Goal: Task Accomplishment & Management: Manage account settings

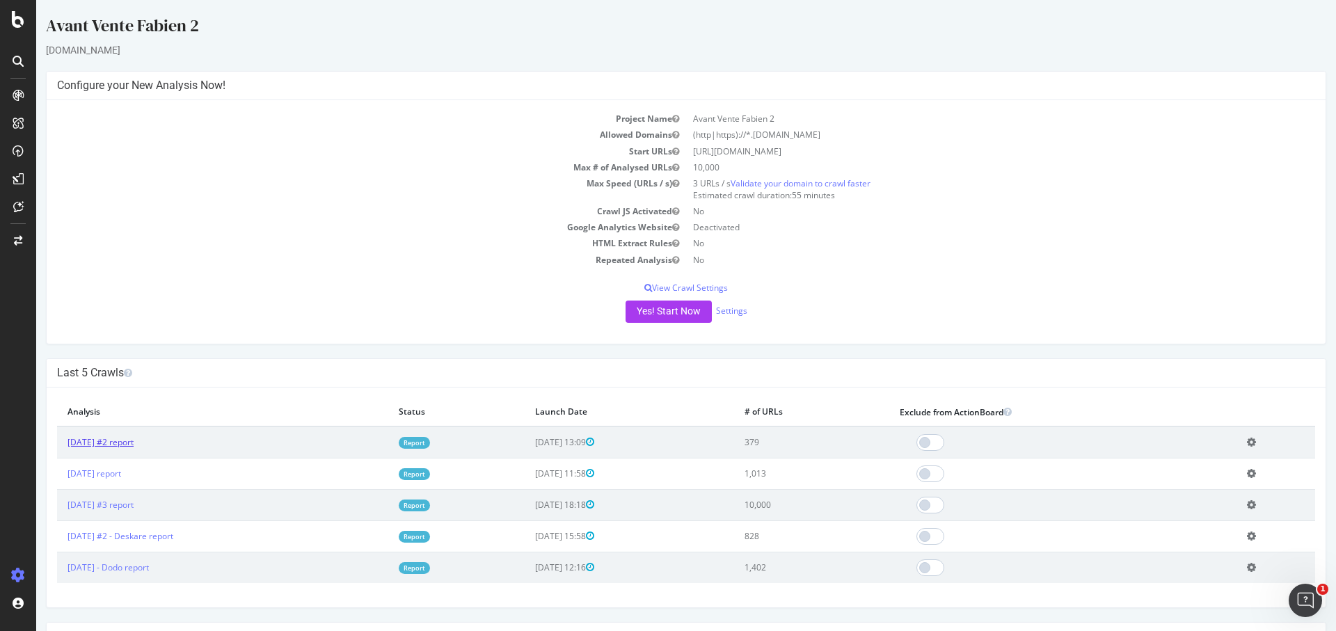
click at [129, 436] on link "[DATE] #2 report" at bounding box center [100, 442] width 66 height 12
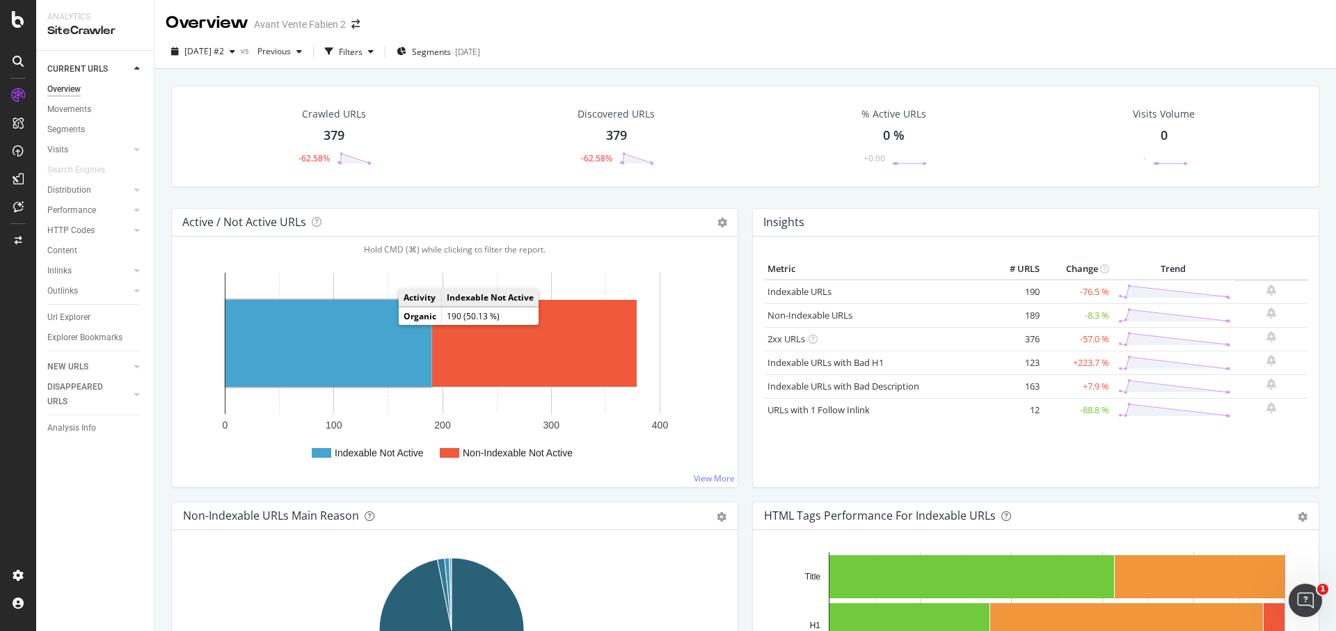
click at [354, 350] on rect "A chart." at bounding box center [328, 343] width 206 height 87
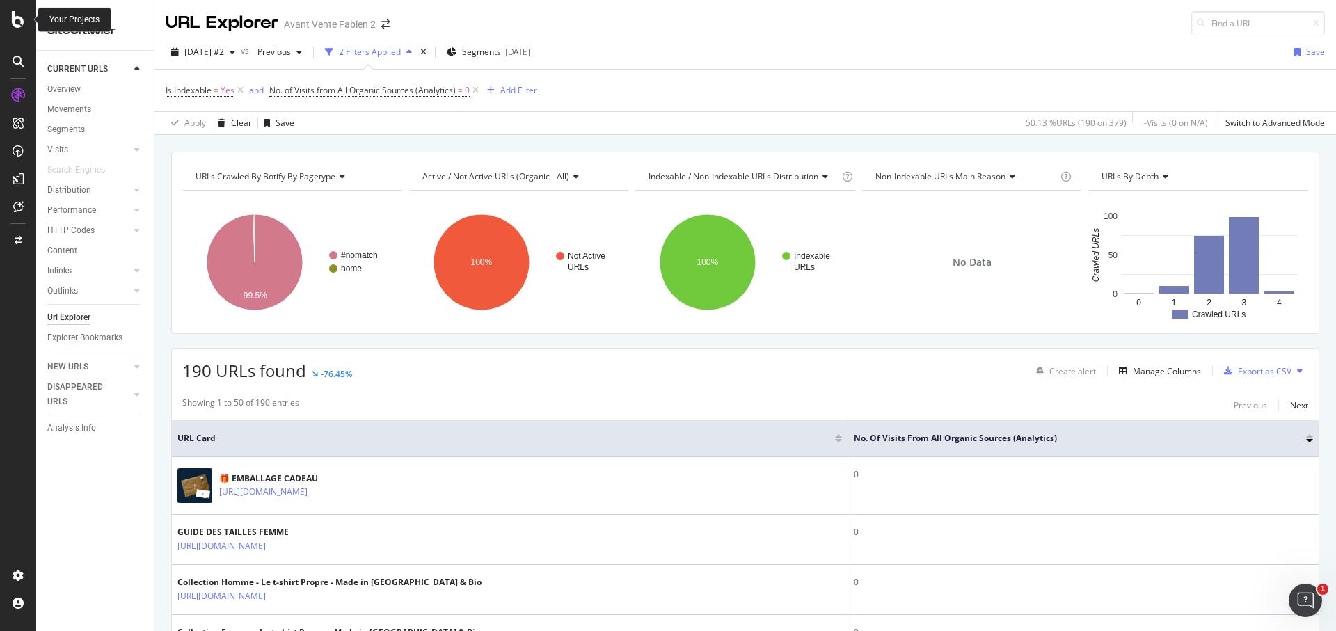
click at [17, 18] on icon at bounding box center [18, 19] width 13 height 17
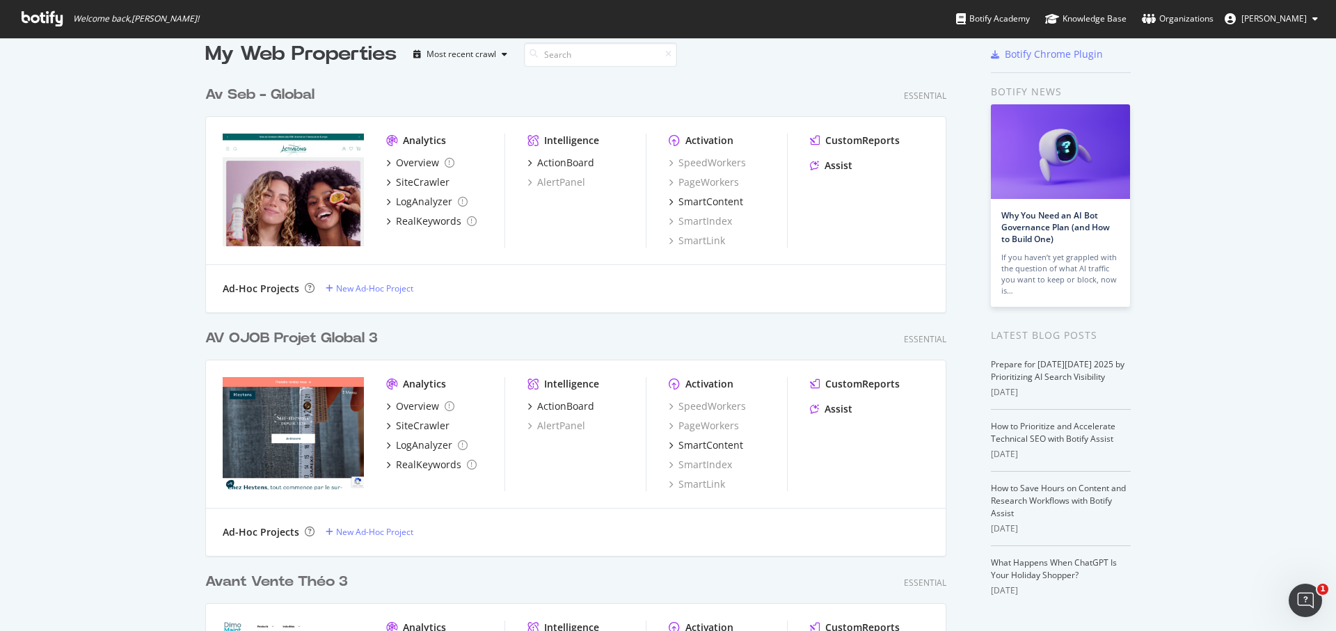
scroll to position [25, 0]
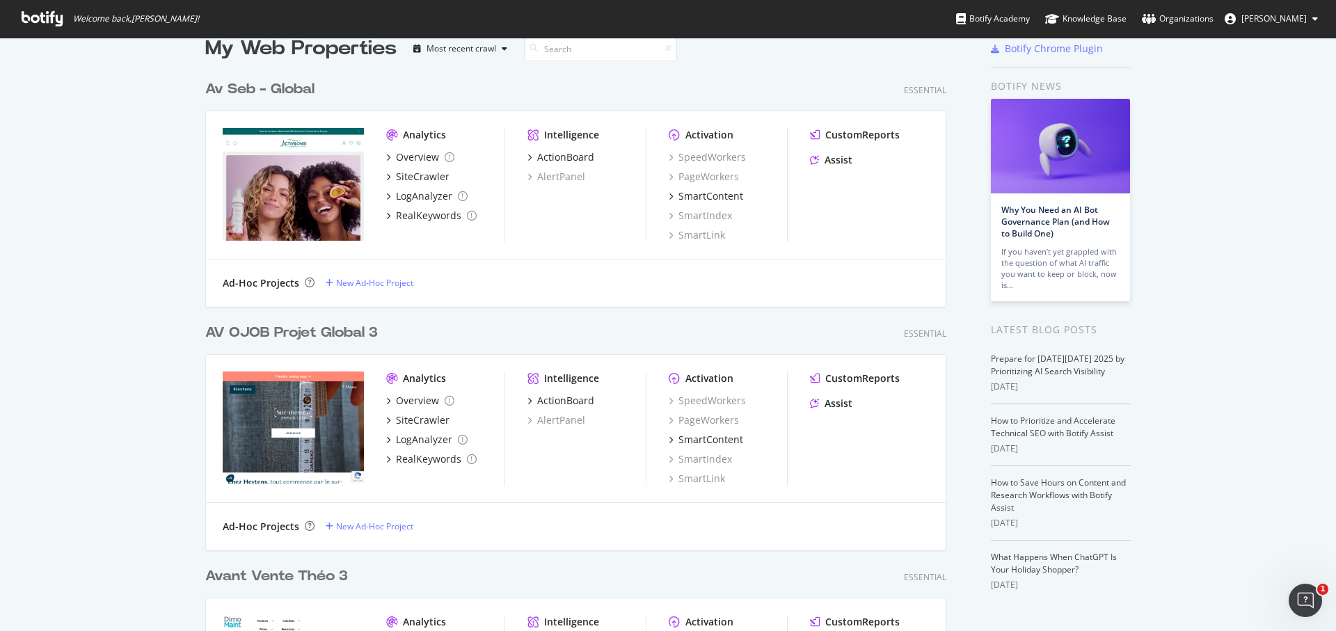
click at [232, 330] on div "AV OJOB Projet Global 3" at bounding box center [291, 333] width 173 height 20
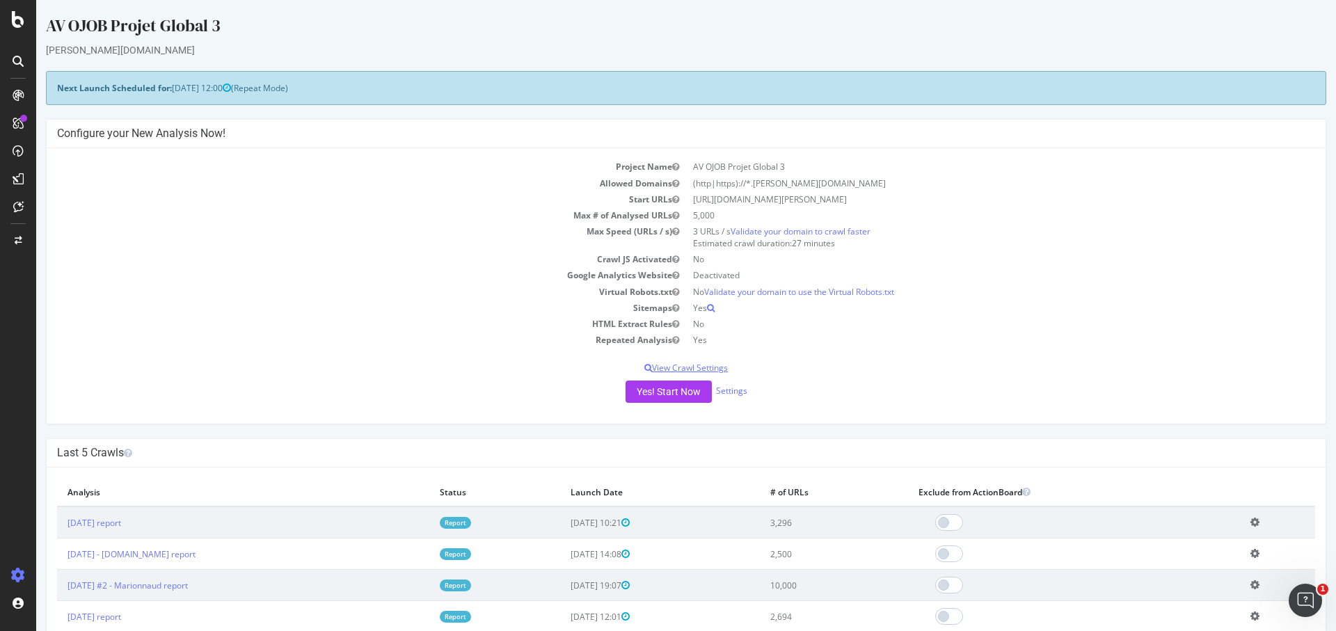
scroll to position [12, 0]
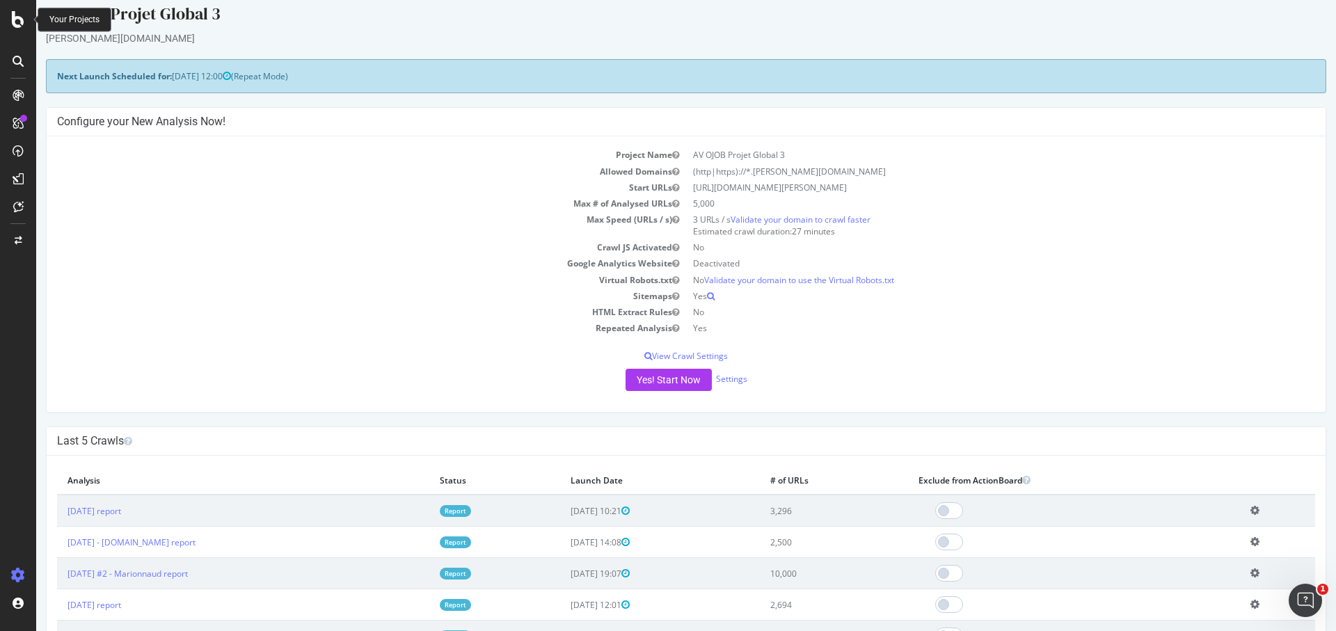
click at [22, 25] on icon at bounding box center [18, 19] width 13 height 17
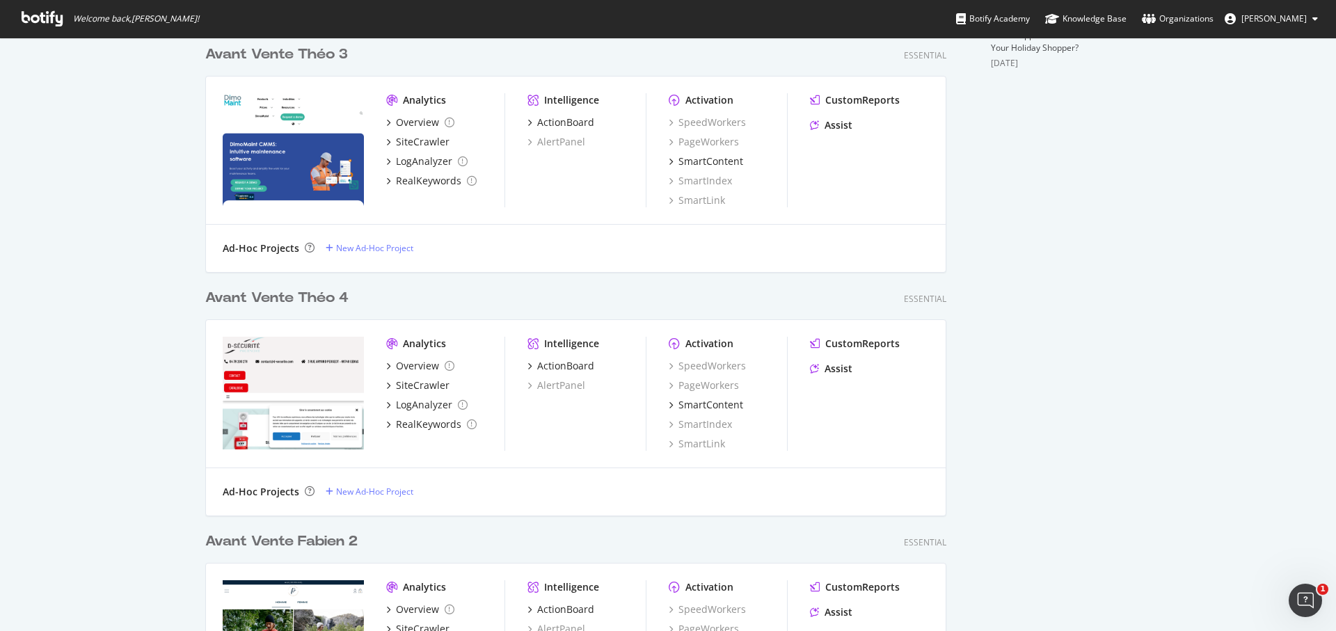
scroll to position [390, 0]
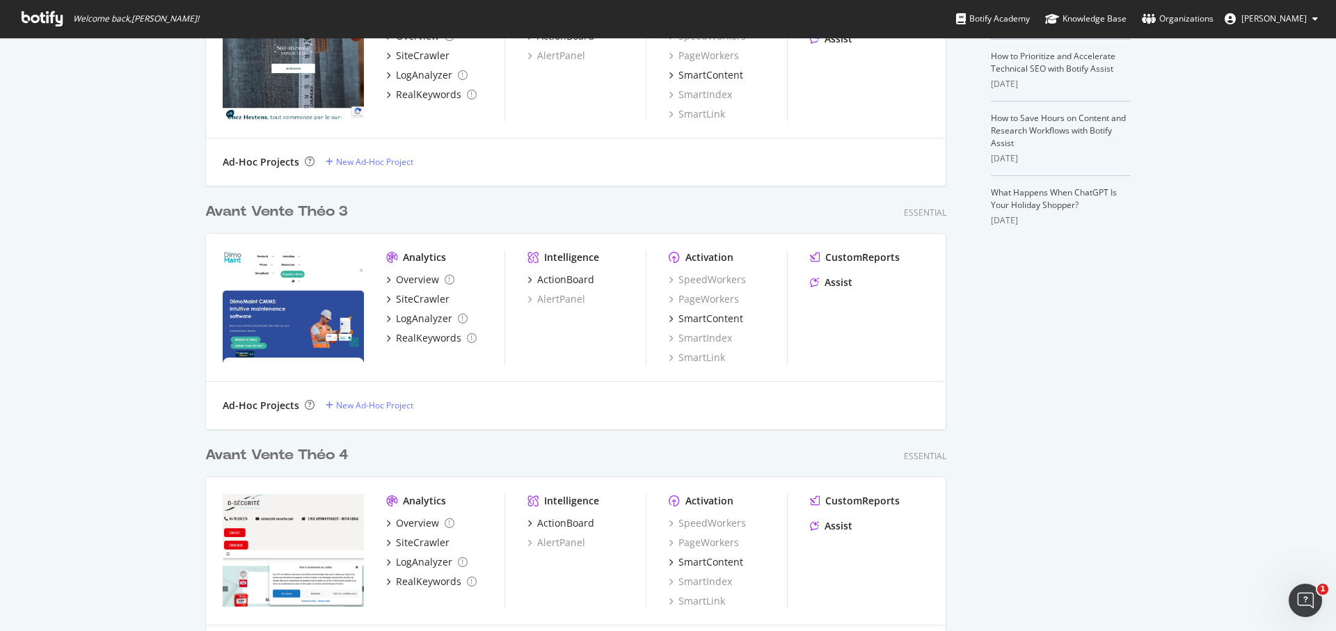
click at [256, 211] on div "Avant Vente Théo 3" at bounding box center [276, 212] width 143 height 20
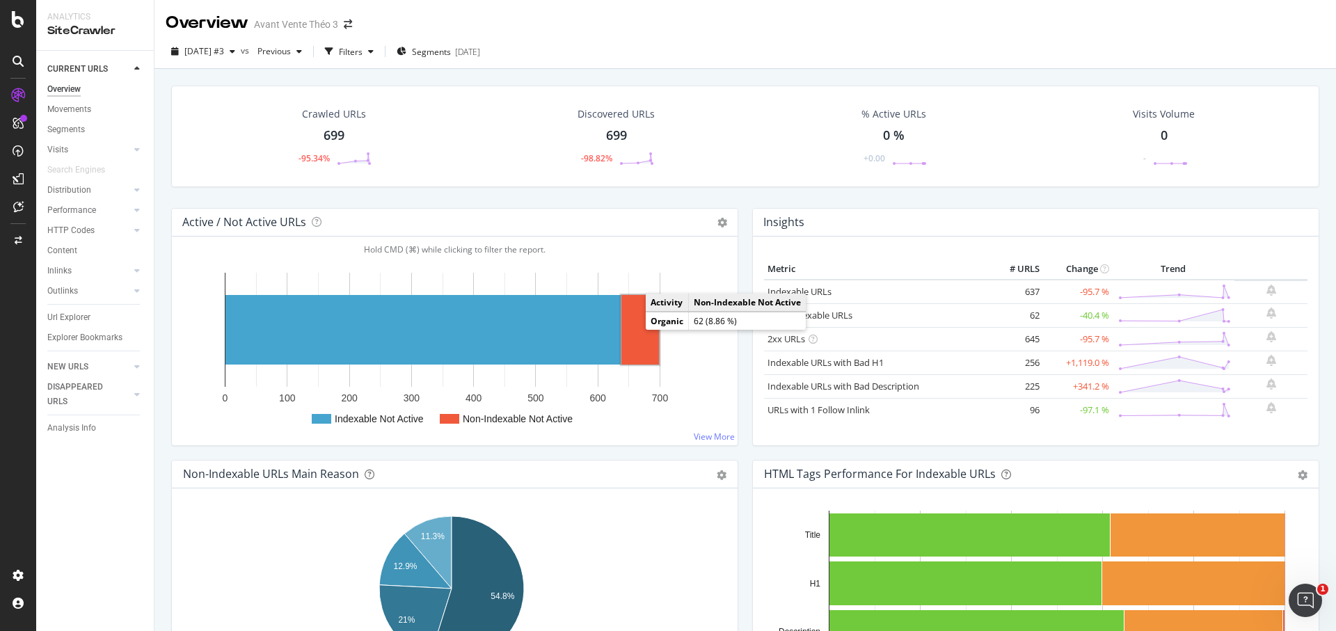
click at [642, 328] on rect "A chart." at bounding box center [640, 330] width 38 height 70
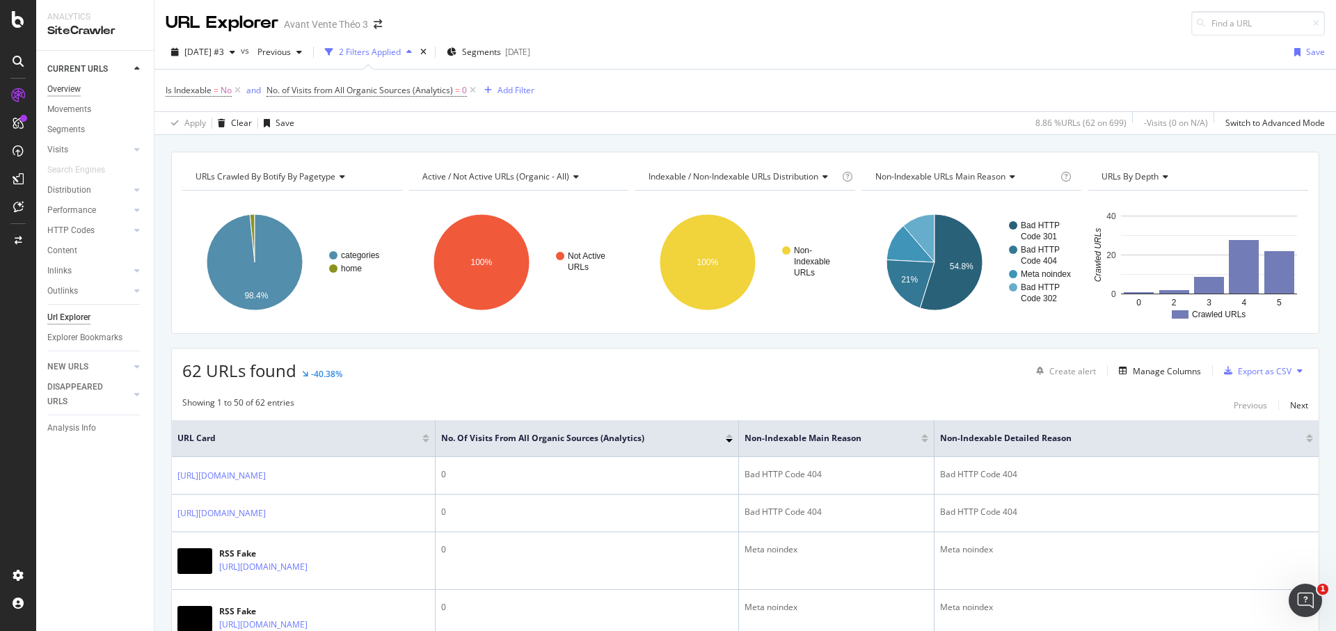
click at [67, 88] on div "Overview" at bounding box center [63, 89] width 33 height 15
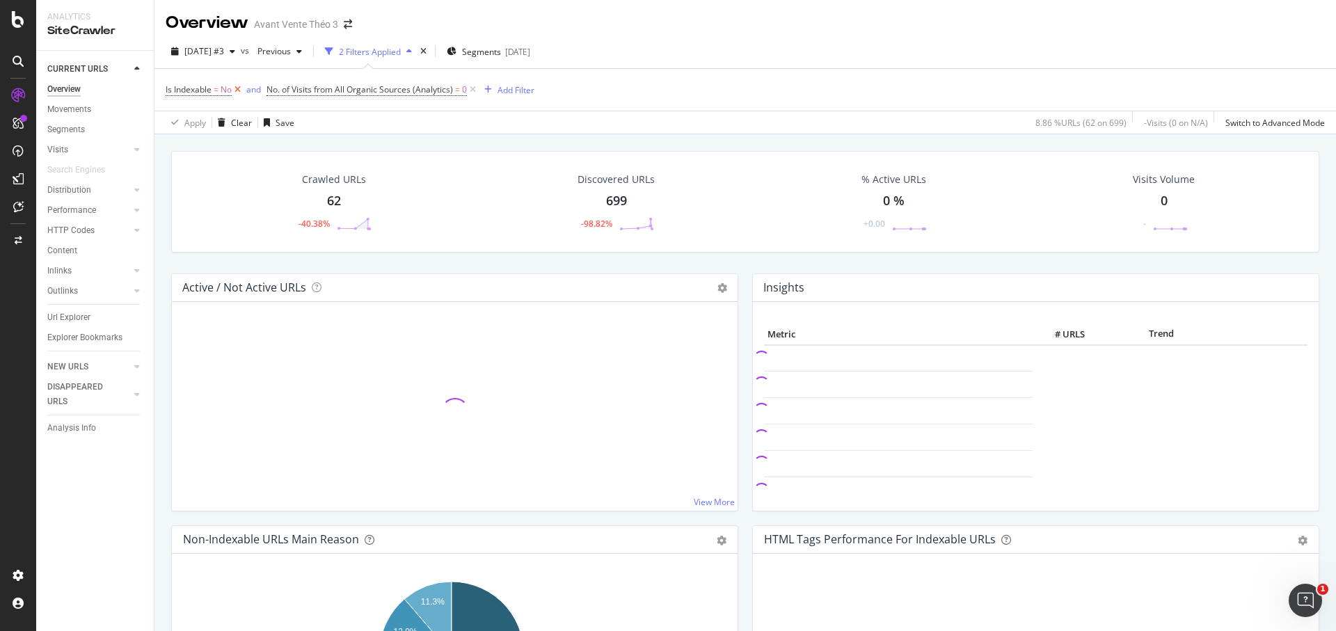
click at [241, 93] on icon at bounding box center [238, 90] width 12 height 14
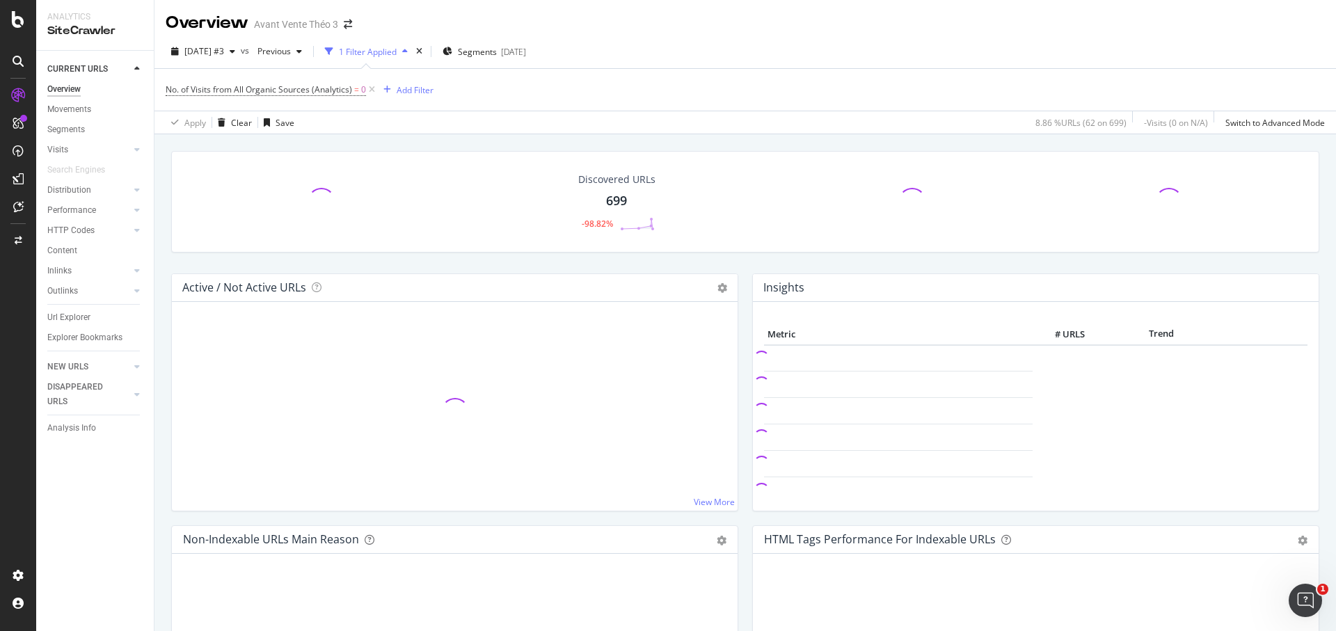
drag, startPoint x: 370, startPoint y: 90, endPoint x: 406, endPoint y: 105, distance: 39.0
click at [370, 90] on icon at bounding box center [372, 90] width 12 height 14
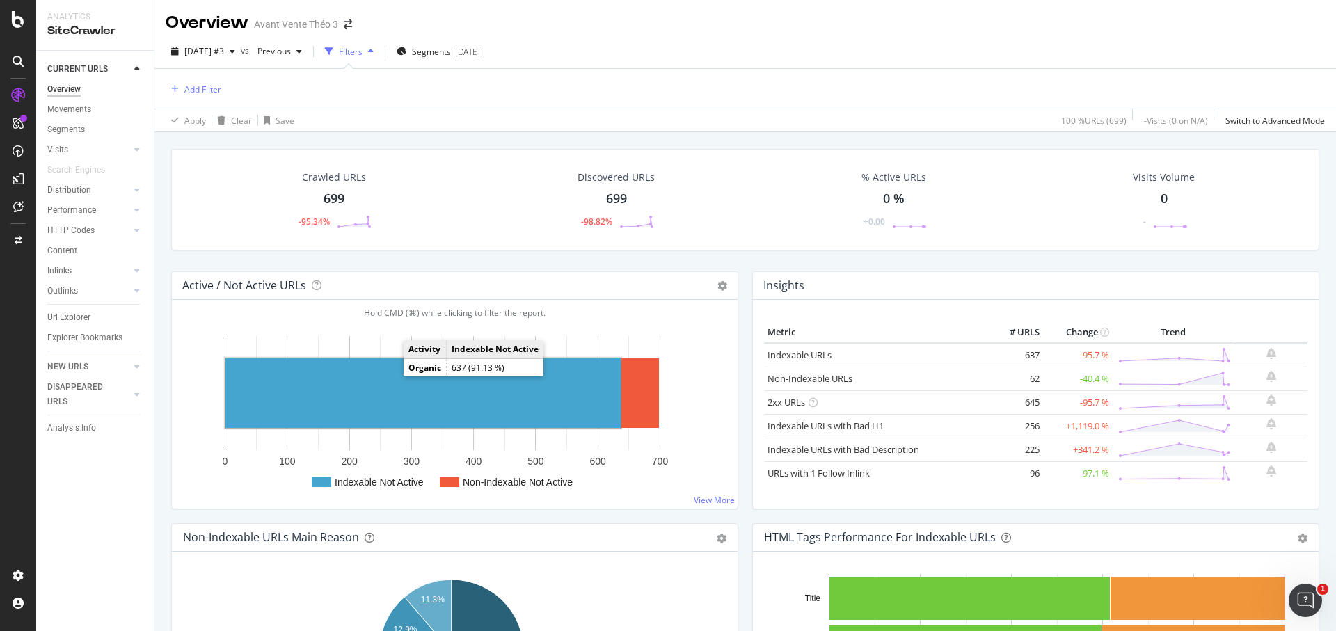
click at [385, 392] on rect "A chart." at bounding box center [422, 393] width 395 height 70
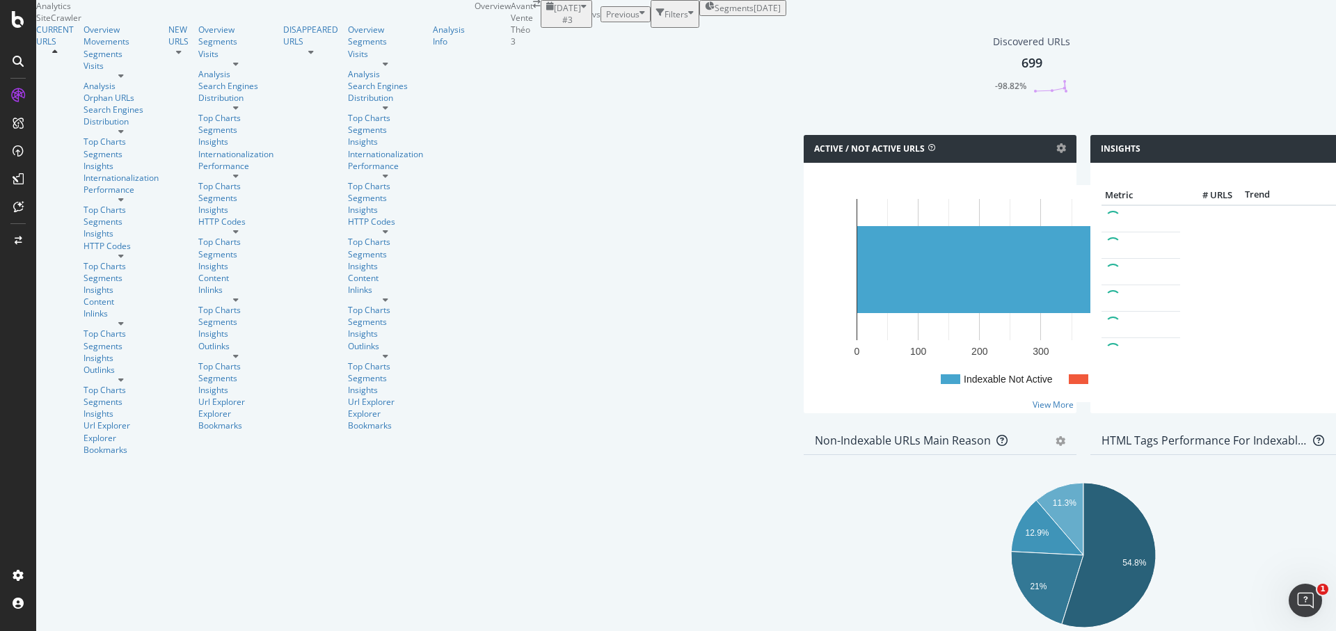
click at [796, 135] on div "Discovered URLs 699 -98.82%" at bounding box center [1082, 74] width 573 height 121
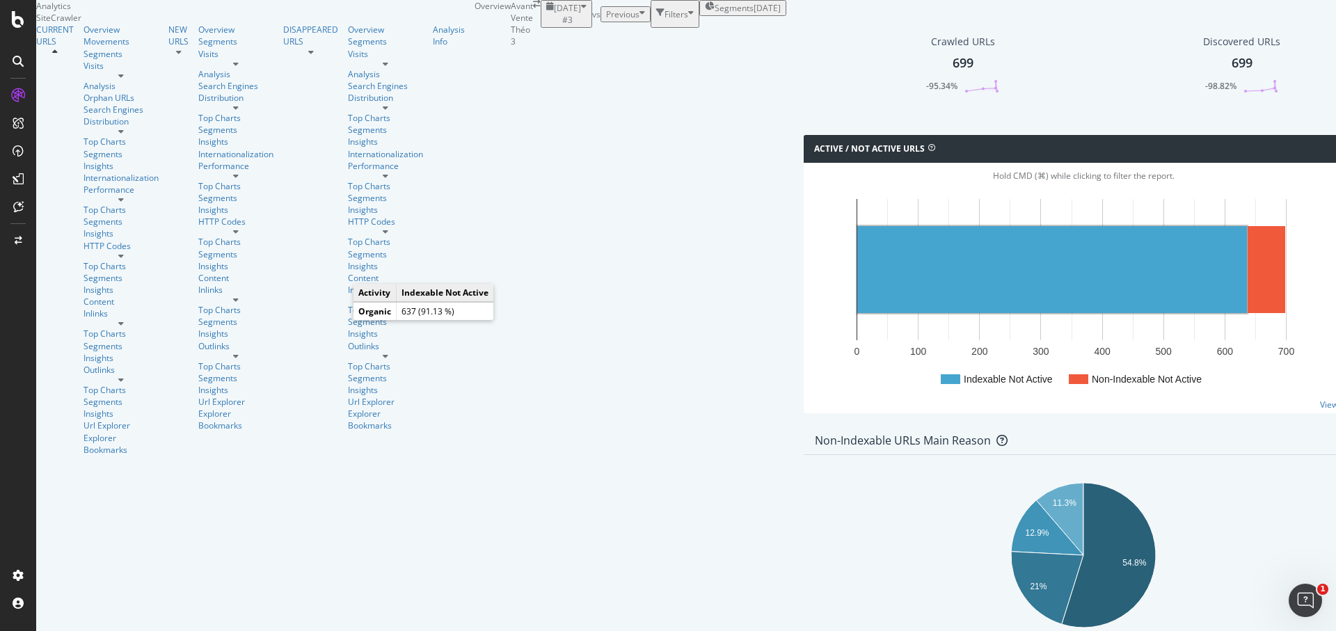
click at [857, 313] on rect "A chart." at bounding box center [1052, 269] width 390 height 87
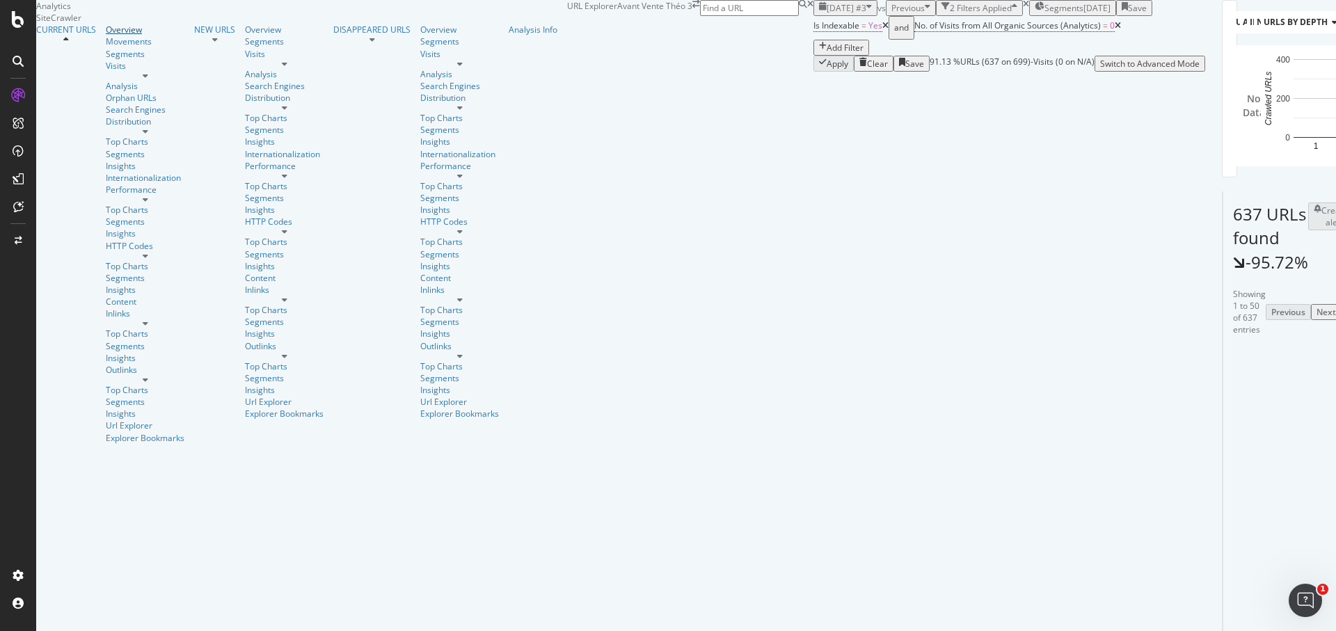
click at [106, 35] on div "Overview" at bounding box center [145, 30] width 79 height 12
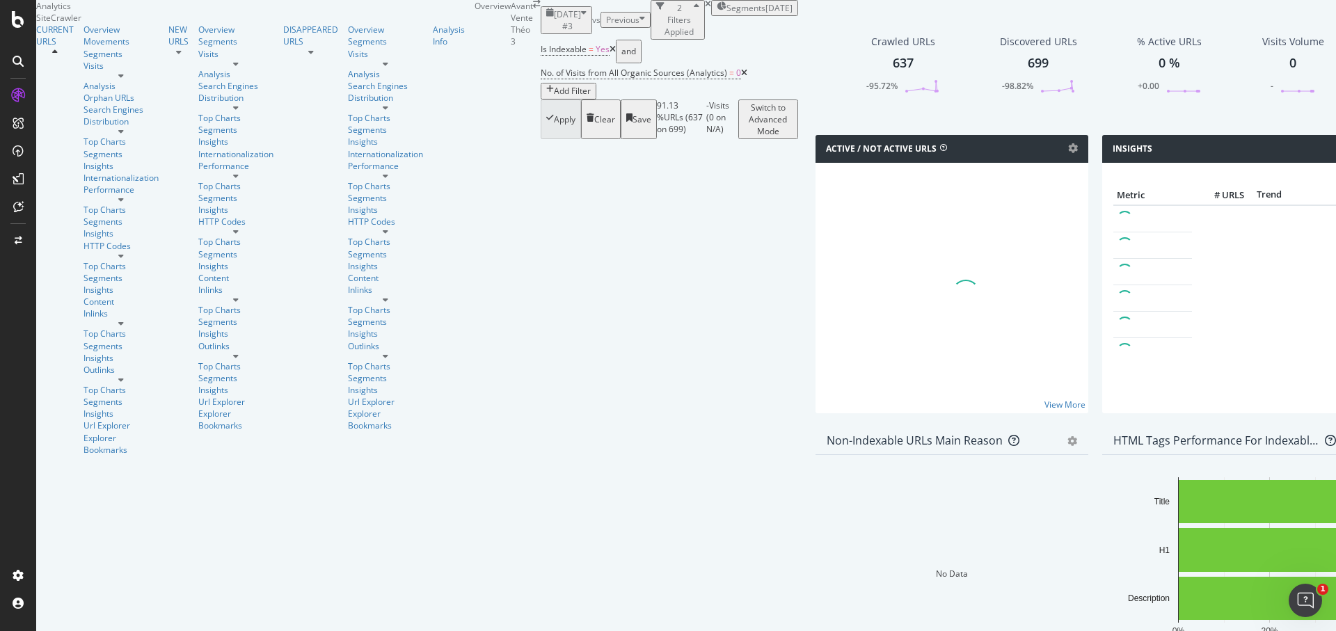
click at [609, 54] on icon at bounding box center [612, 49] width 6 height 8
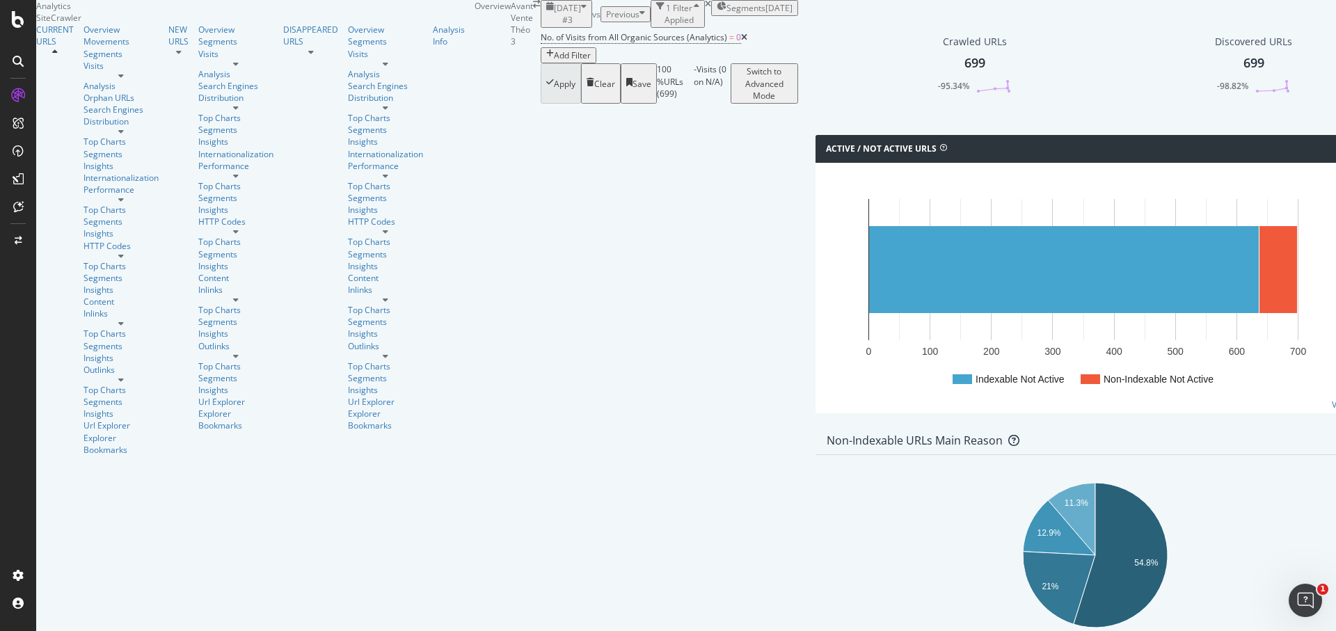
click at [741, 42] on icon at bounding box center [744, 37] width 6 height 8
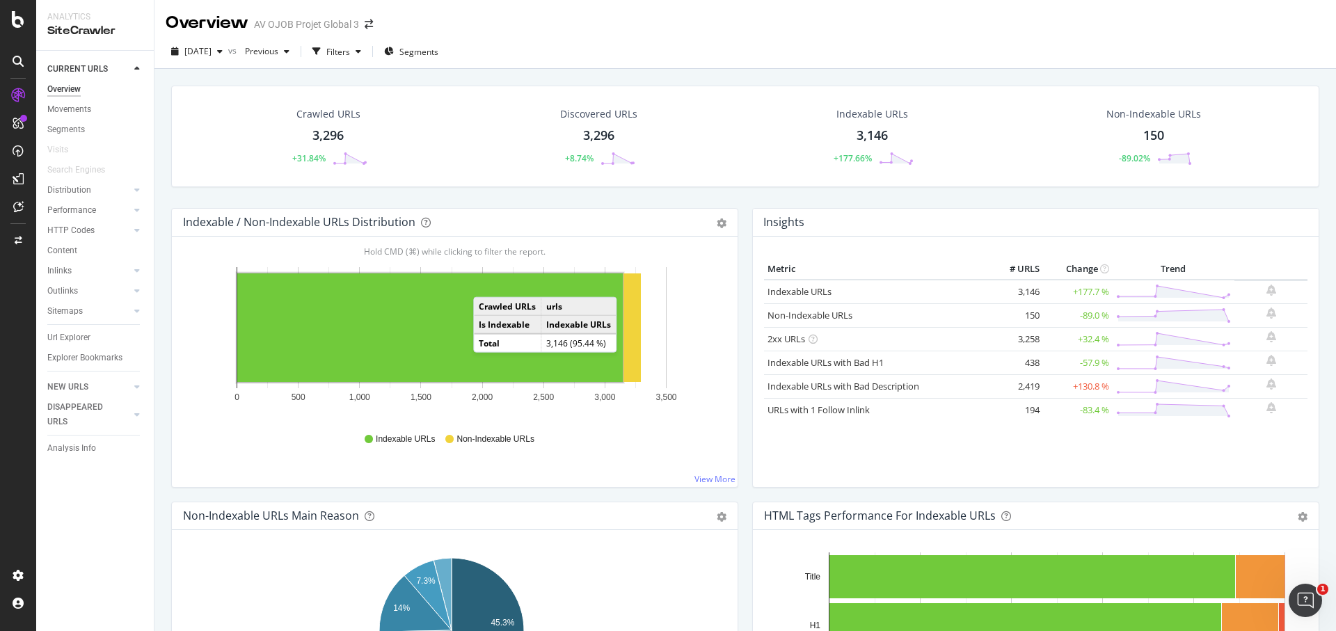
click at [487, 282] on rect "A chart." at bounding box center [429, 327] width 385 height 109
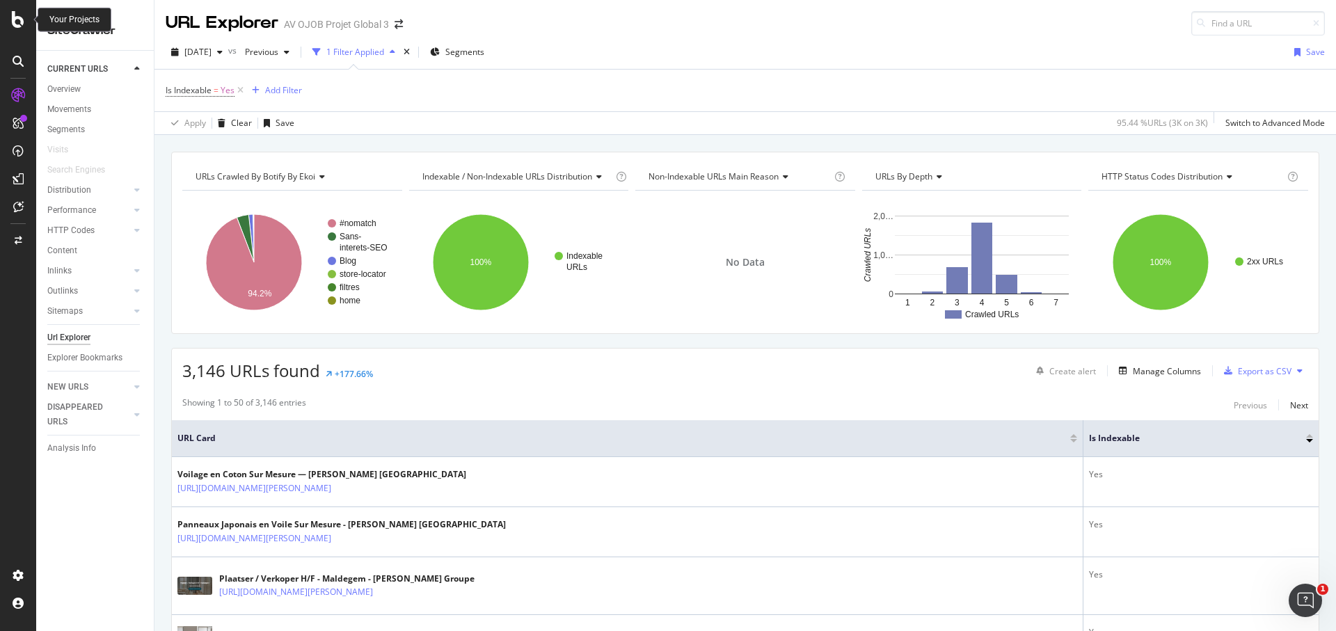
click at [18, 17] on icon at bounding box center [18, 19] width 13 height 17
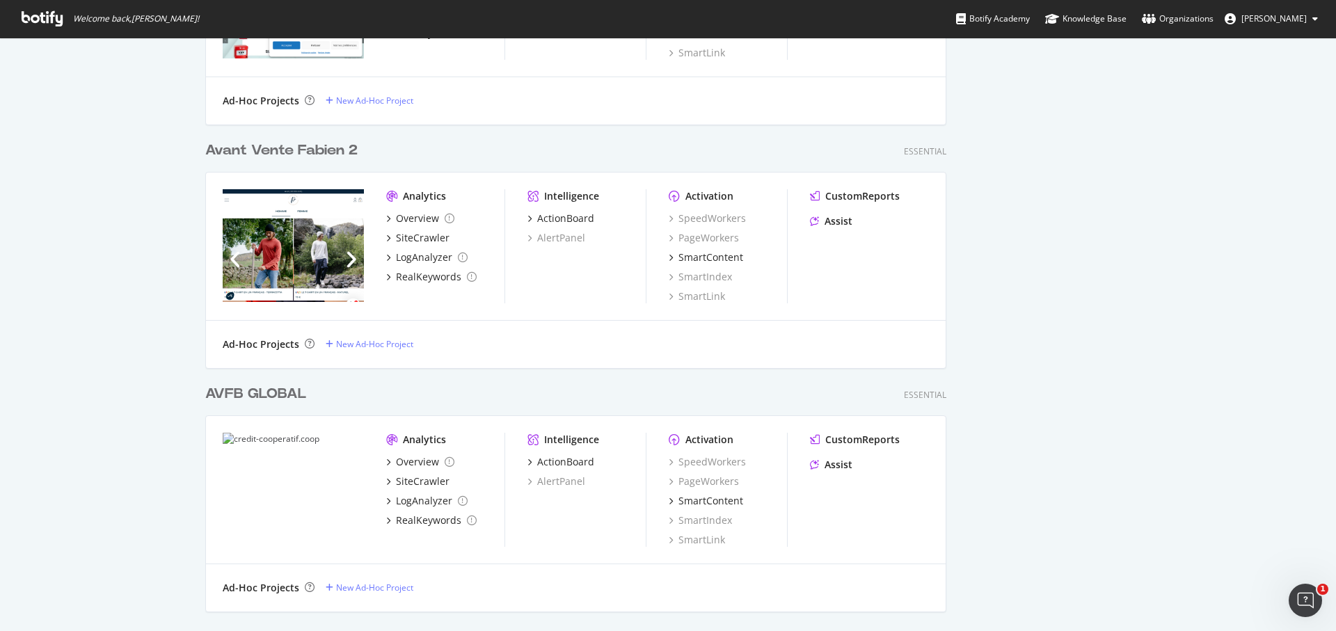
scroll to position [940, 0]
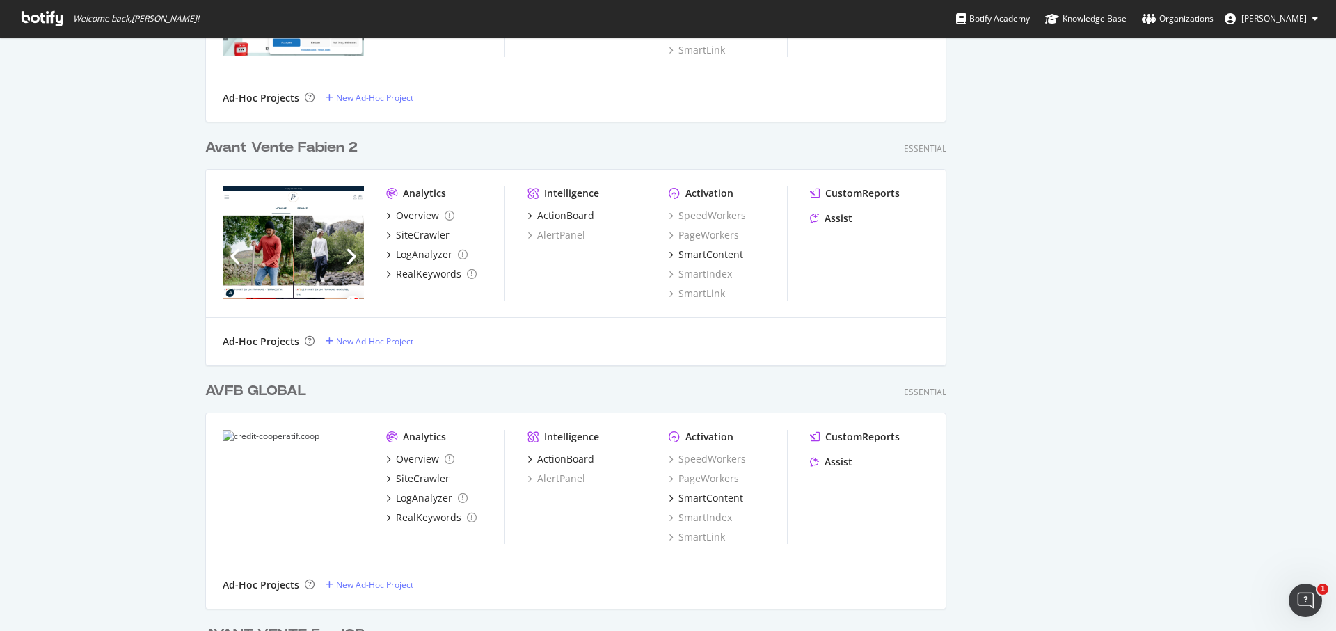
click at [294, 148] on div "Avant Vente Fabien 2" at bounding box center [281, 148] width 152 height 20
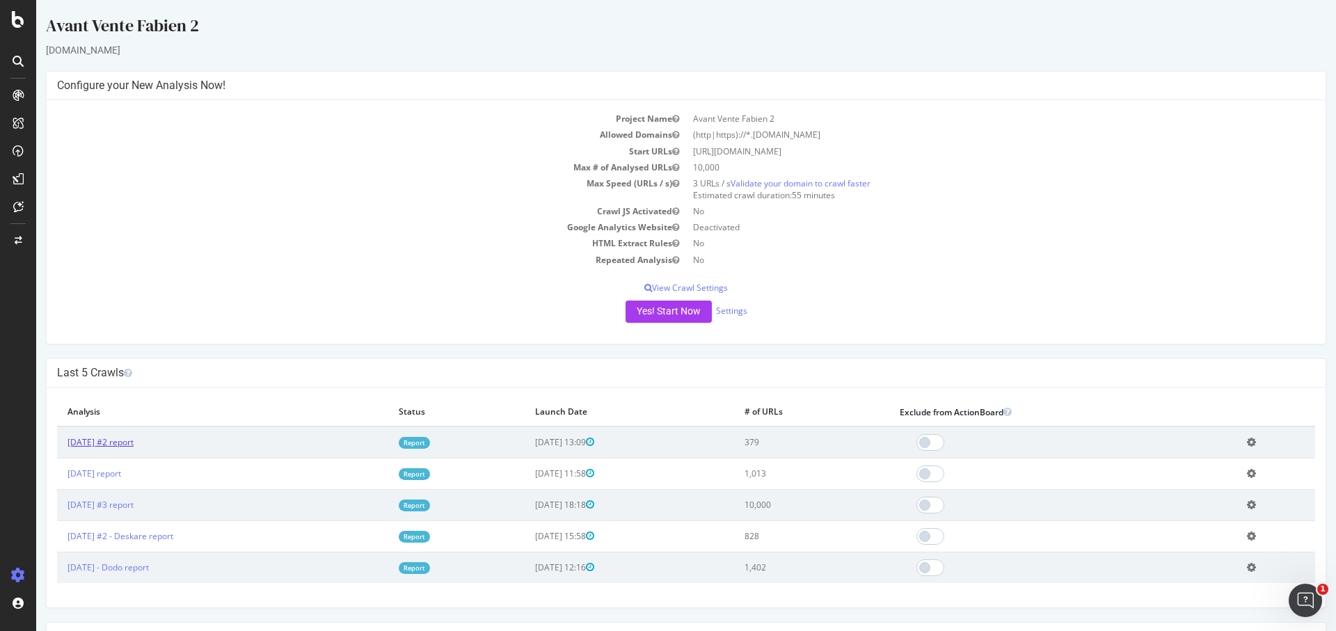
click at [134, 438] on link "2025 Oct. 2nd #2 report" at bounding box center [100, 442] width 66 height 12
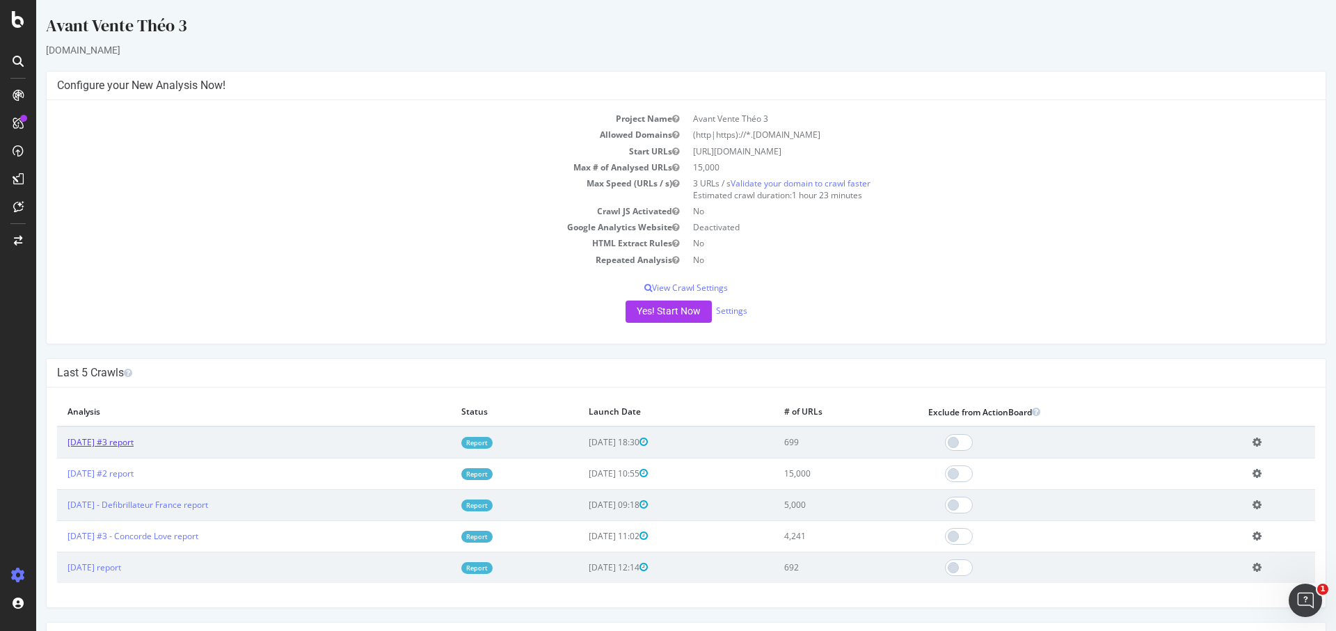
click at [134, 436] on link "[DATE] #3 report" at bounding box center [100, 442] width 66 height 12
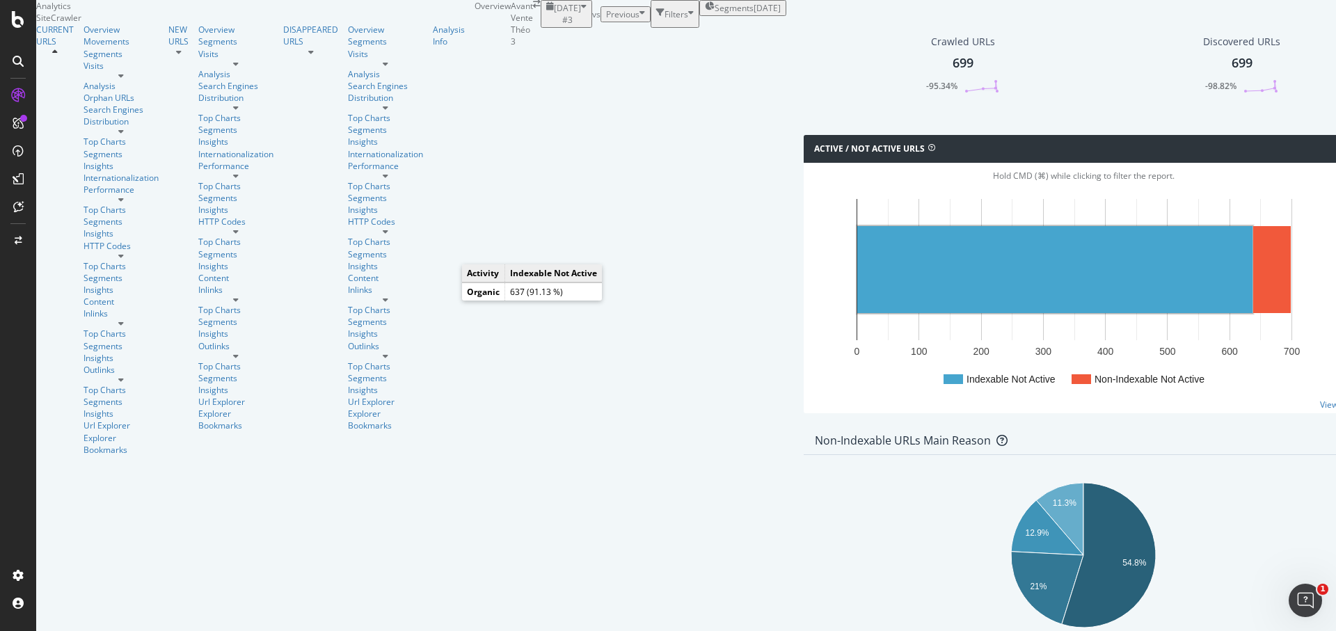
click at [857, 307] on rect "A chart." at bounding box center [1054, 269] width 395 height 87
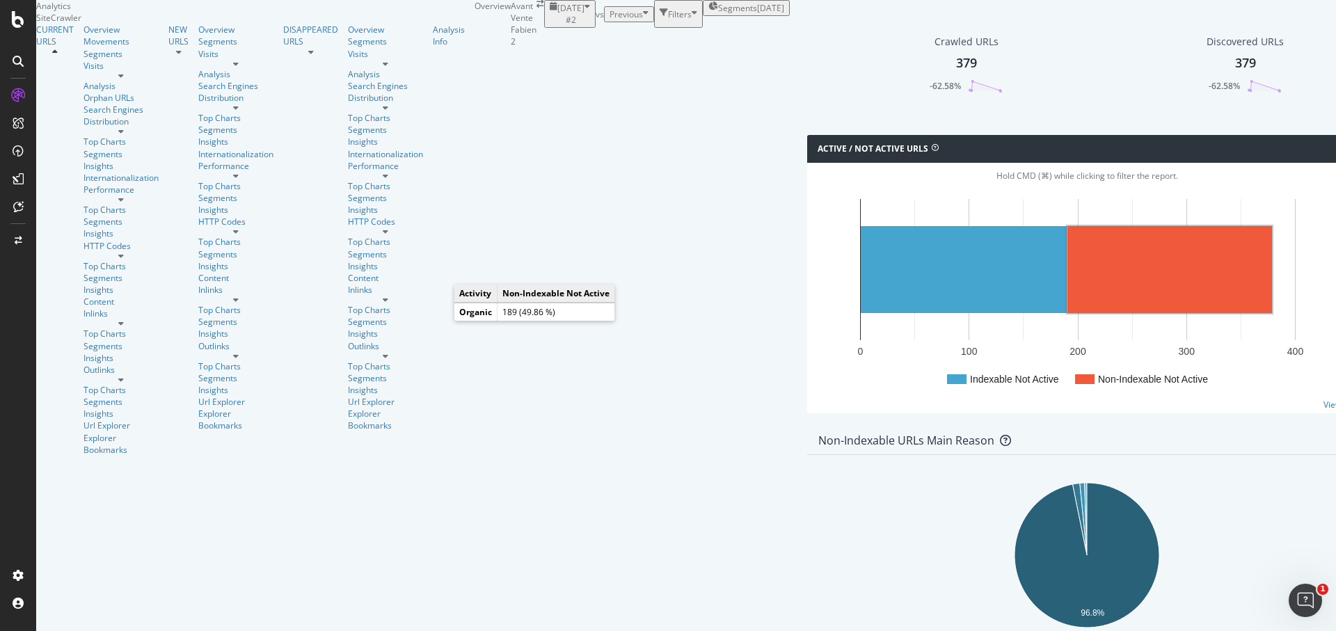
click at [1067, 313] on rect "A chart." at bounding box center [1169, 269] width 205 height 87
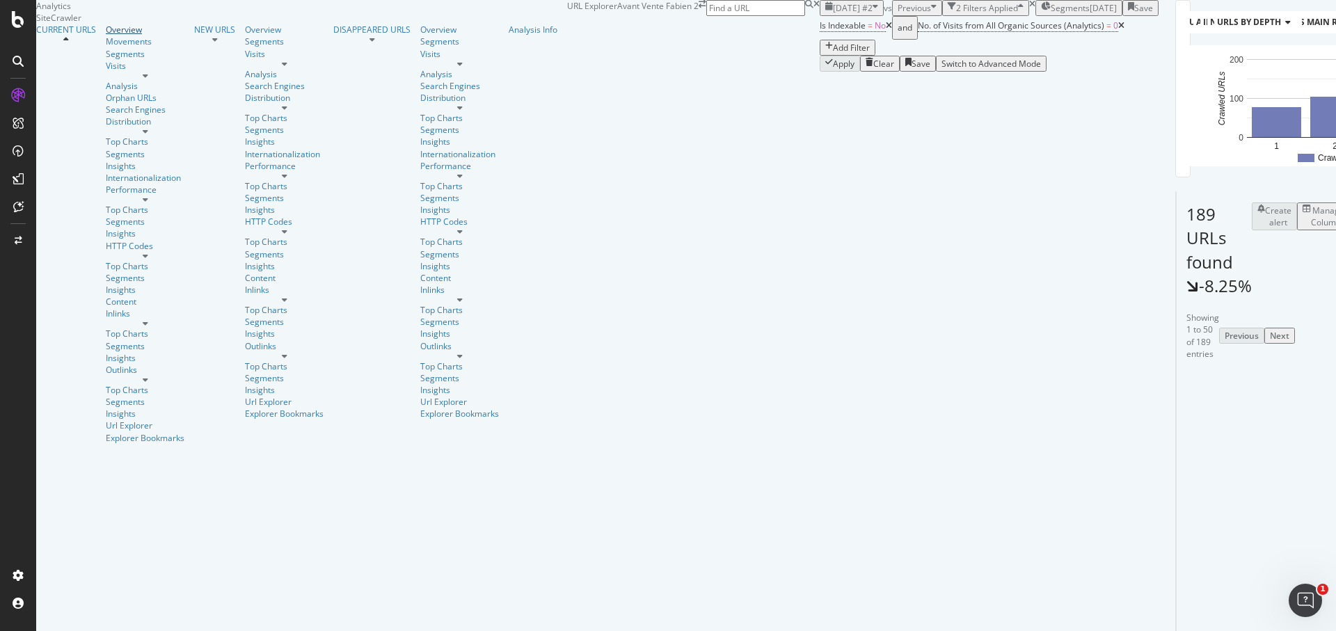
click at [106, 35] on div "Overview" at bounding box center [145, 30] width 79 height 12
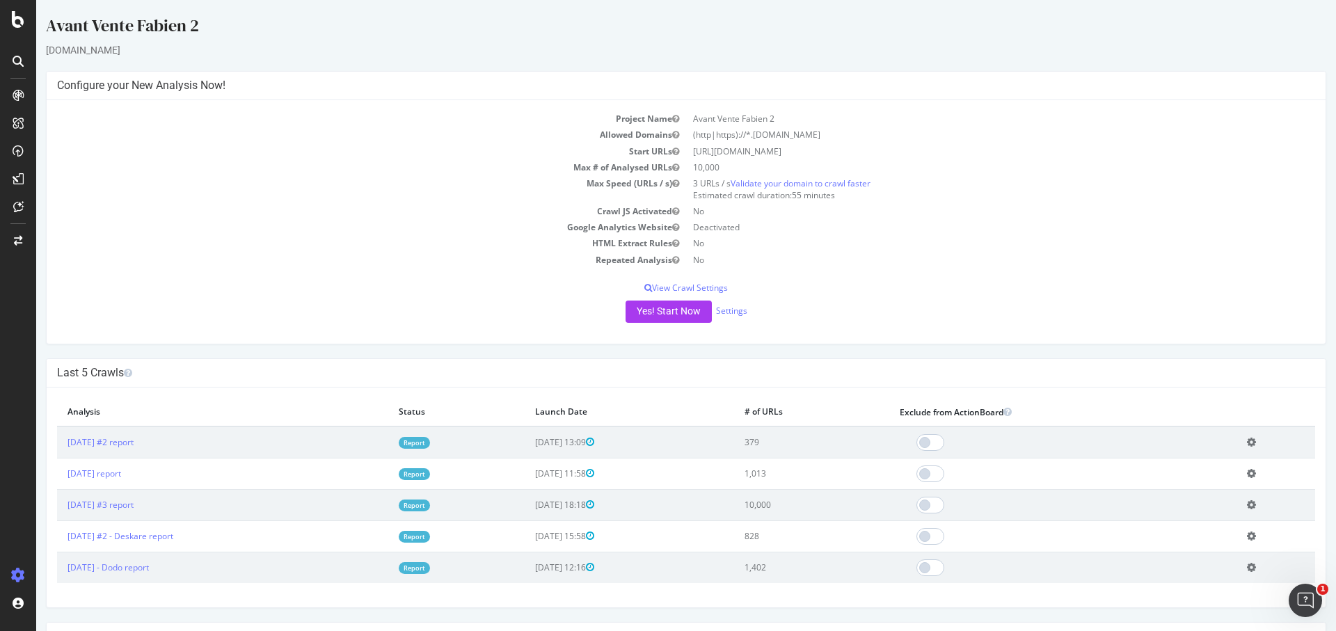
click at [1247, 440] on icon at bounding box center [1251, 442] width 9 height 10
click at [1212, 458] on link "Add name" at bounding box center [1199, 463] width 111 height 19
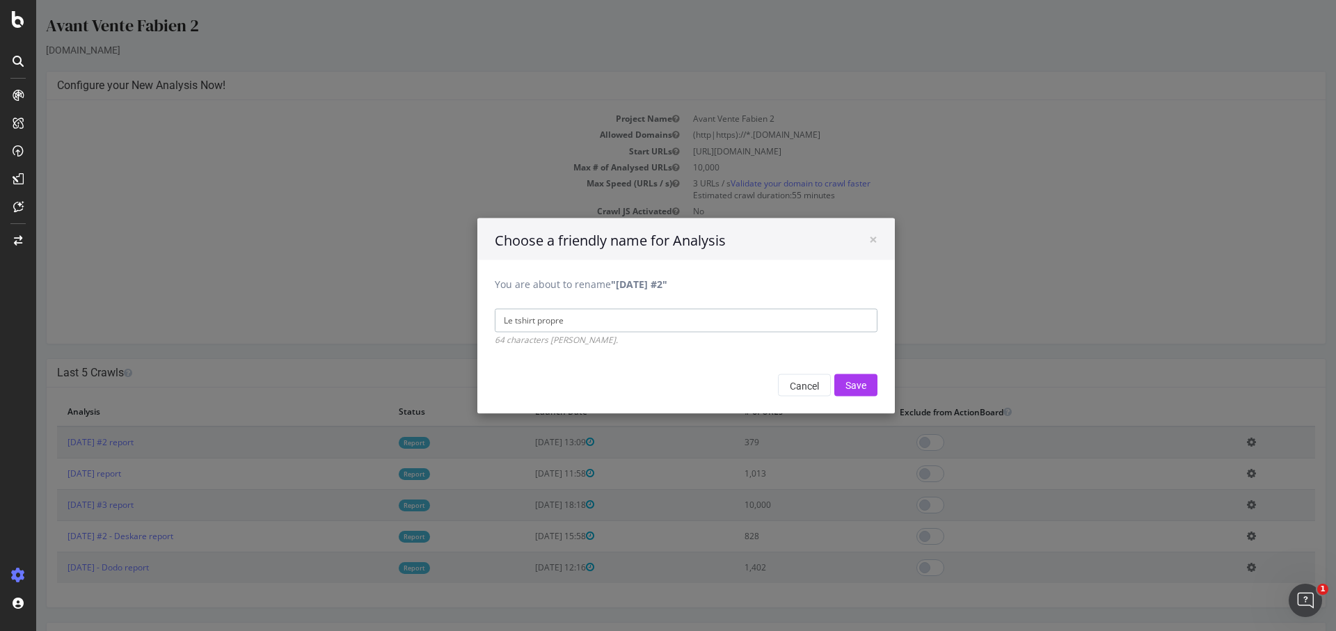
type input "Le tshirt propre"
click at [834, 374] on input "Save" at bounding box center [855, 385] width 43 height 22
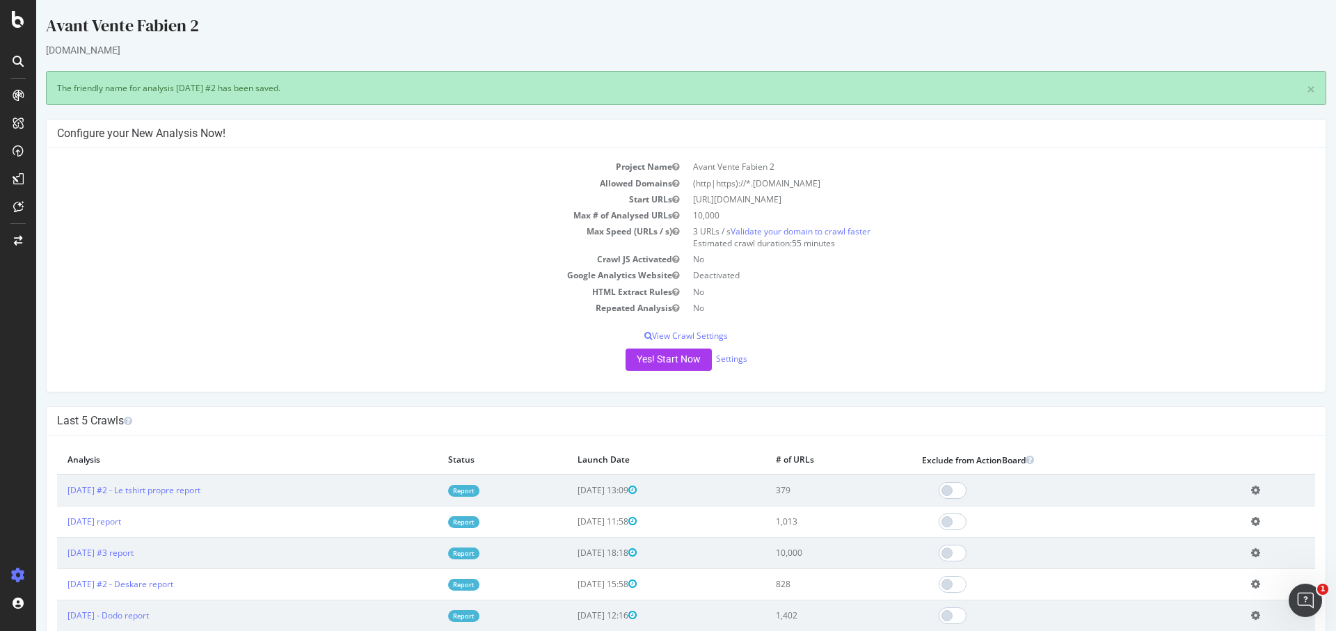
click at [110, 526] on td "[DATE] report" at bounding box center [247, 521] width 381 height 31
click at [121, 521] on link "[DATE] report" at bounding box center [94, 521] width 54 height 12
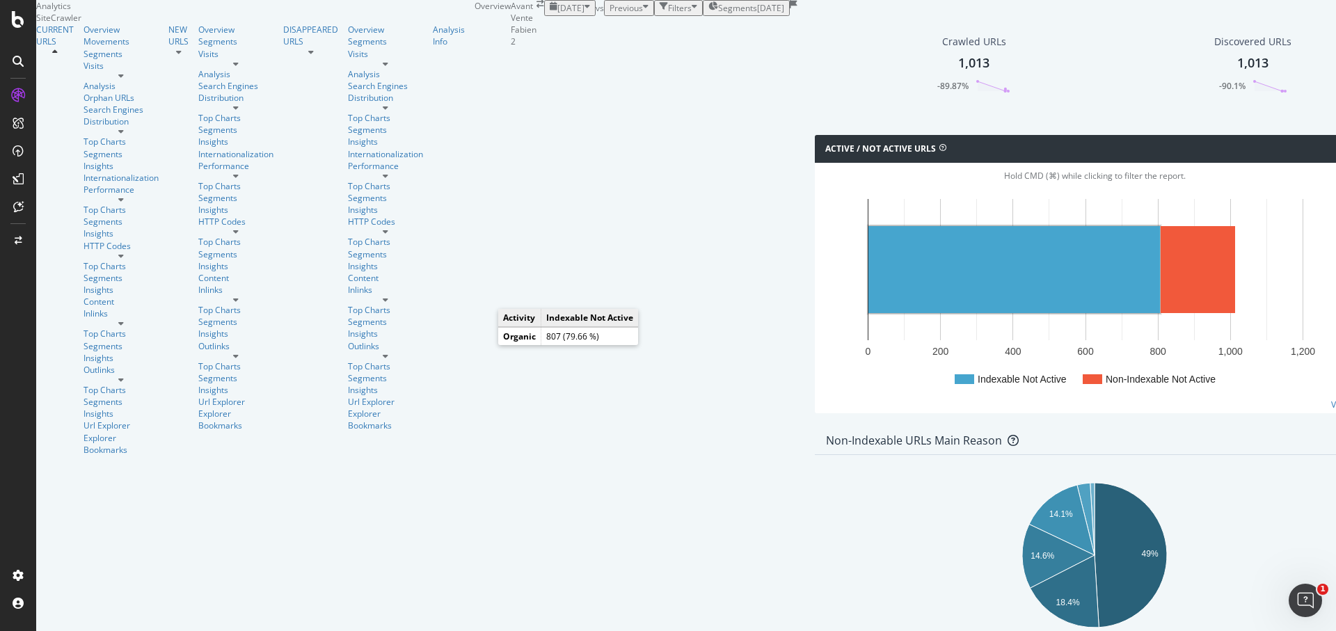
click at [868, 313] on rect "A chart." at bounding box center [1013, 269] width 291 height 87
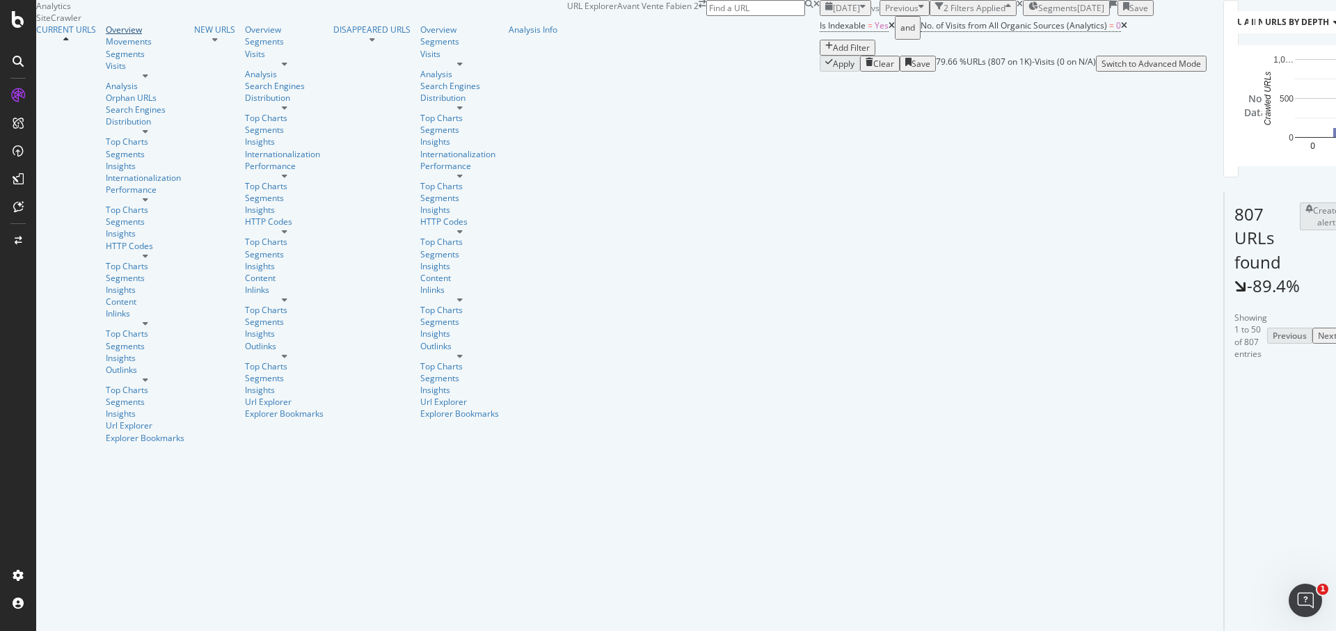
click at [106, 35] on div "Overview" at bounding box center [145, 30] width 79 height 12
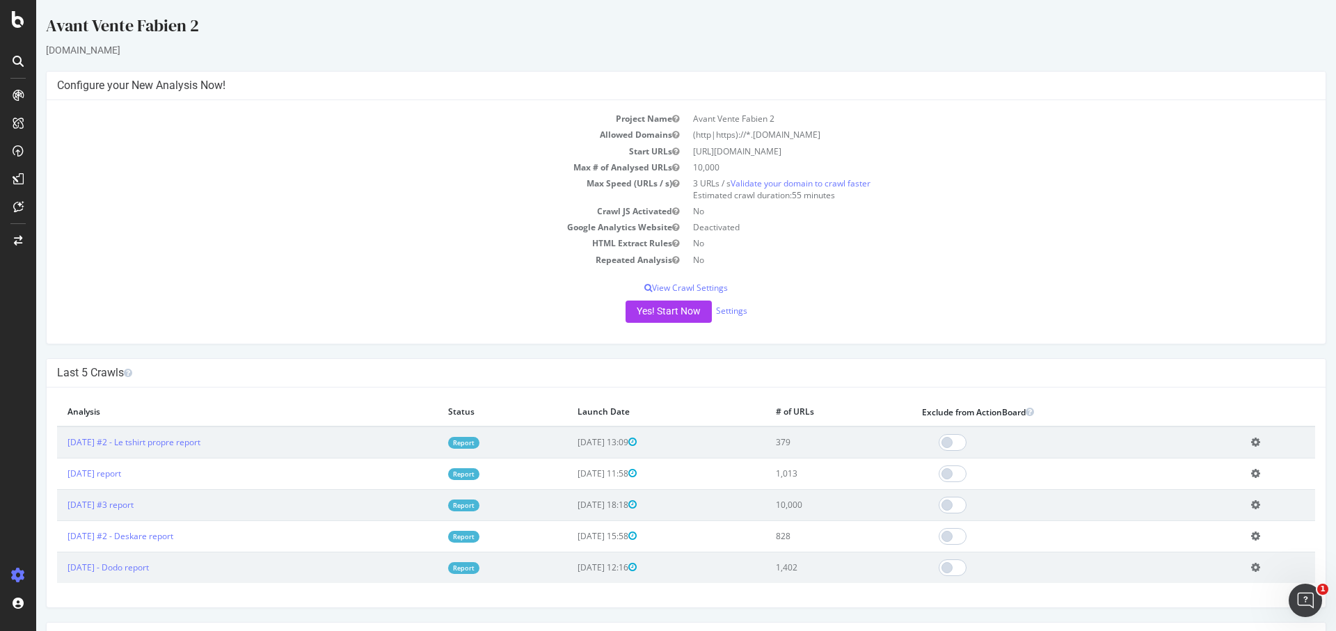
click at [1252, 470] on icon at bounding box center [1255, 473] width 9 height 10
click at [1201, 486] on link "Add name" at bounding box center [1203, 494] width 111 height 19
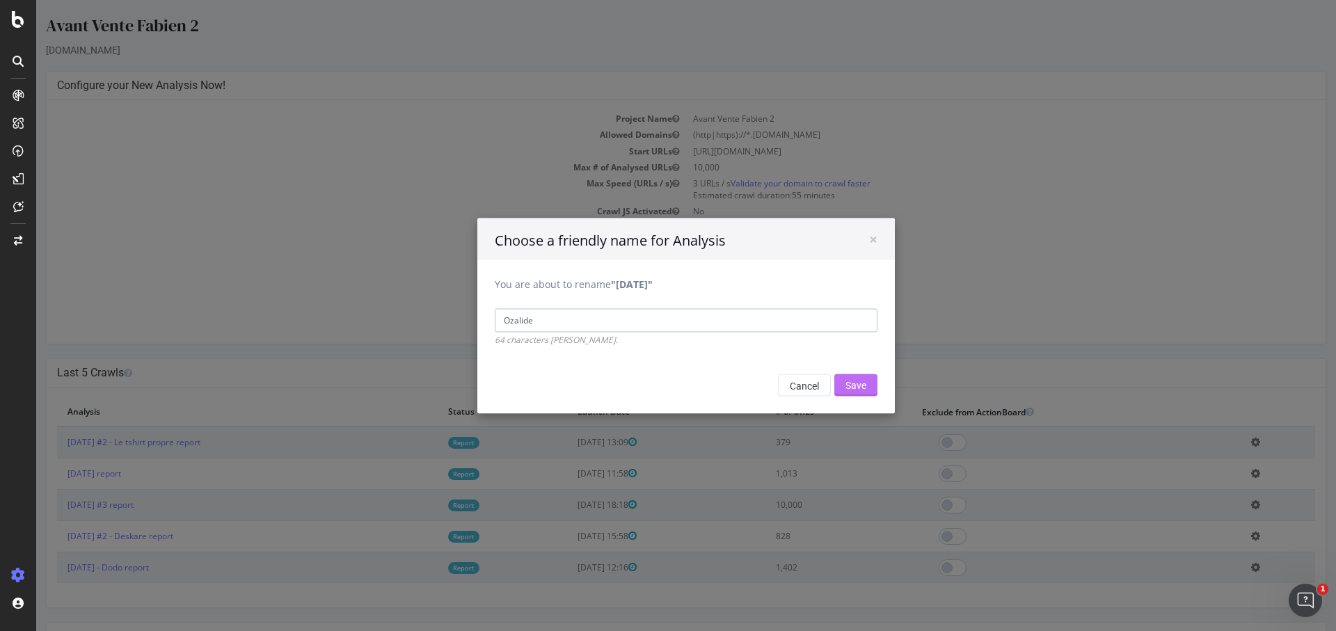
type input "Ozalide"
click at [856, 386] on input "Save" at bounding box center [855, 385] width 43 height 22
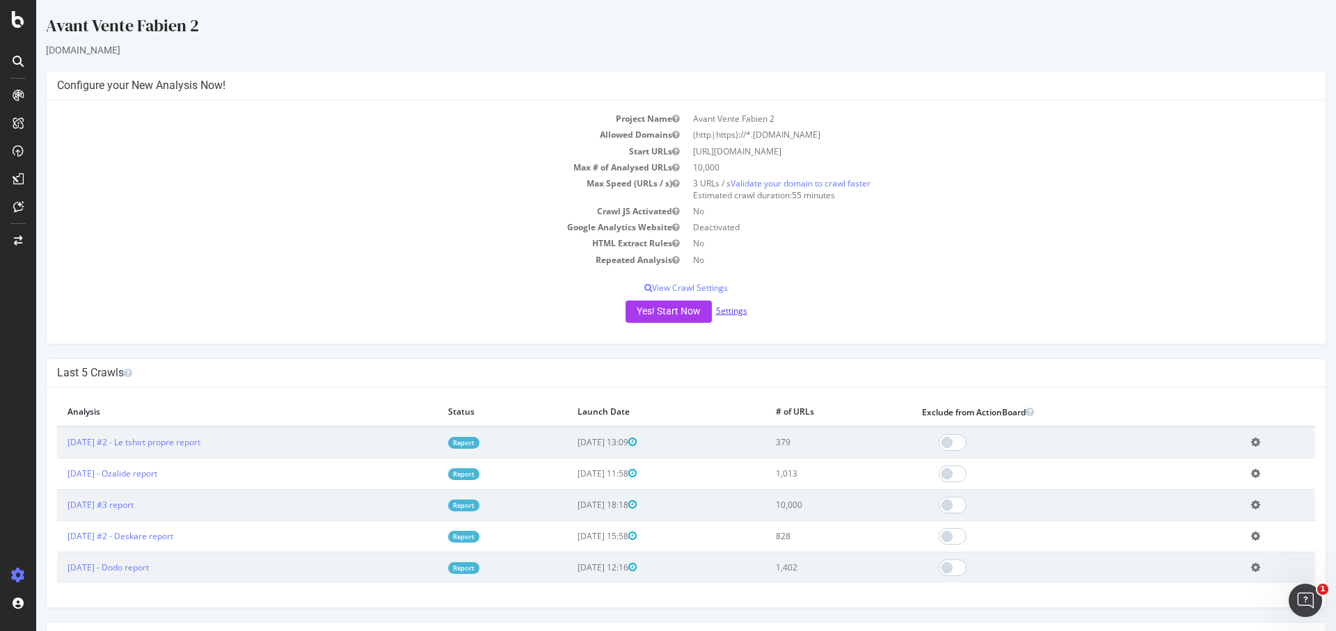
click at [727, 314] on link "Settings" at bounding box center [731, 311] width 31 height 12
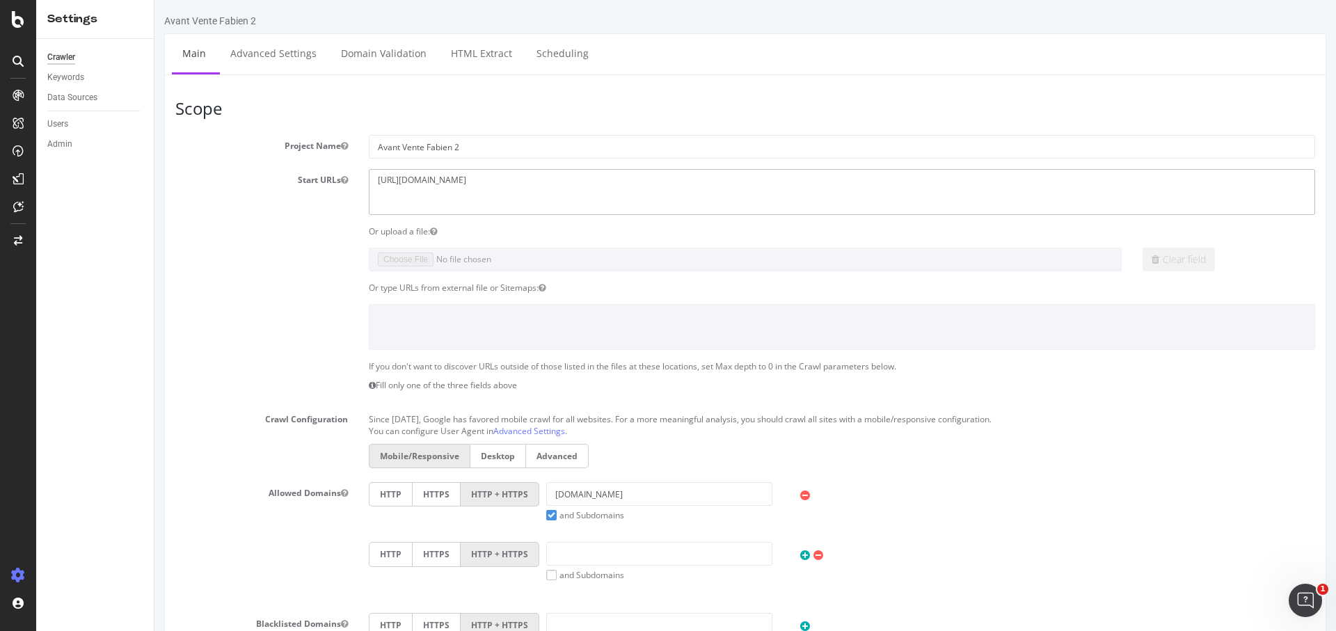
drag, startPoint x: 525, startPoint y: 194, endPoint x: 142, endPoint y: 161, distance: 384.0
click at [154, 161] on html "Avant Vente Fabien 2 × × Main Advanced Settings Domain Validation HTML Extract …" at bounding box center [744, 571] width 1181 height 1142
paste textarea "groupe-eduservices.fr/"
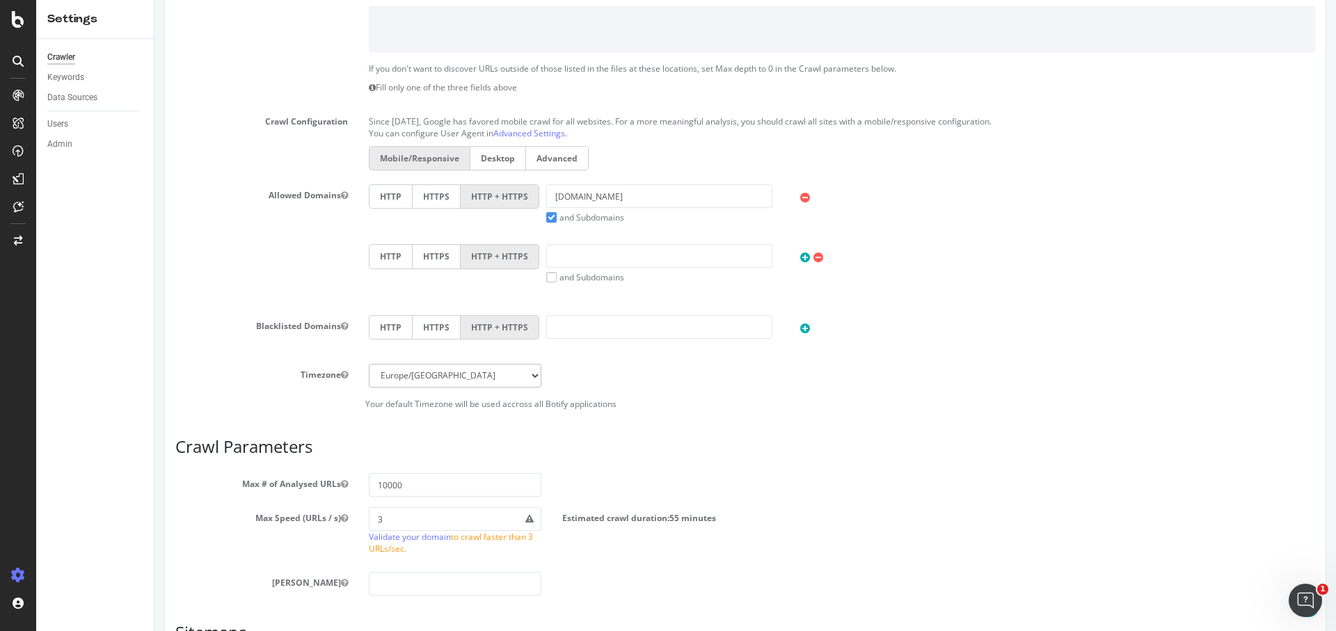
scroll to position [306, 0]
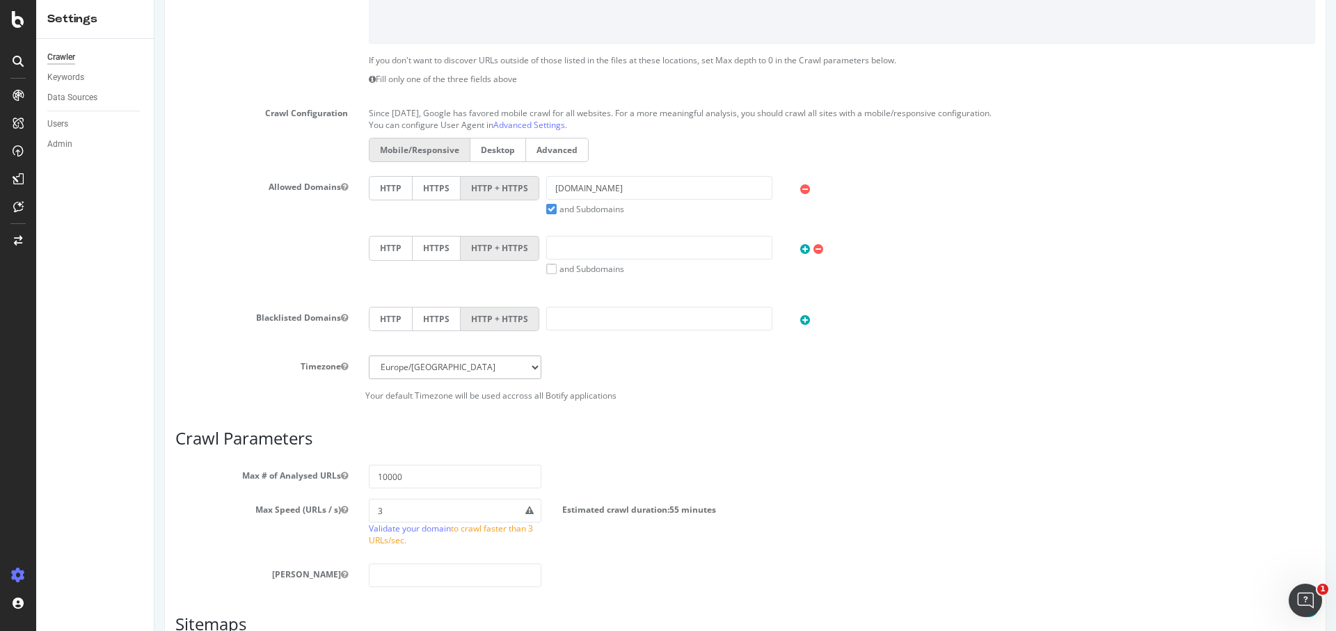
type textarea "https://www.groupe-eduservices.fr"
drag, startPoint x: 646, startPoint y: 185, endPoint x: 427, endPoint y: 185, distance: 218.4
click at [427, 185] on div "HTTP HTTPS HTTP + HTTPS le-tshirt-propre.fr and Subdomains User Agent: Mobile D…" at bounding box center [842, 195] width 960 height 39
paste input "https://www.groupe-eduservices.fr/"
drag, startPoint x: 600, startPoint y: 191, endPoint x: 500, endPoint y: 191, distance: 100.2
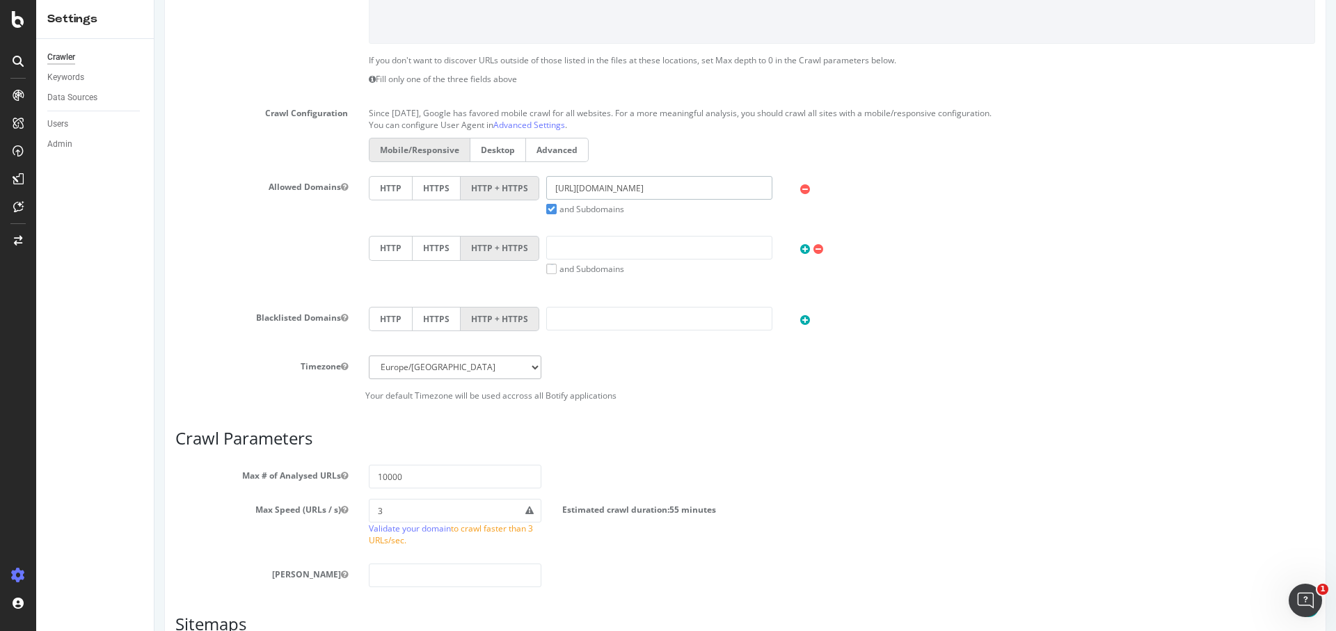
click at [500, 191] on div "HTTP HTTPS HTTP + HTTPS https://www.groupe-eduservices.fr and Subdomains User A…" at bounding box center [842, 195] width 960 height 39
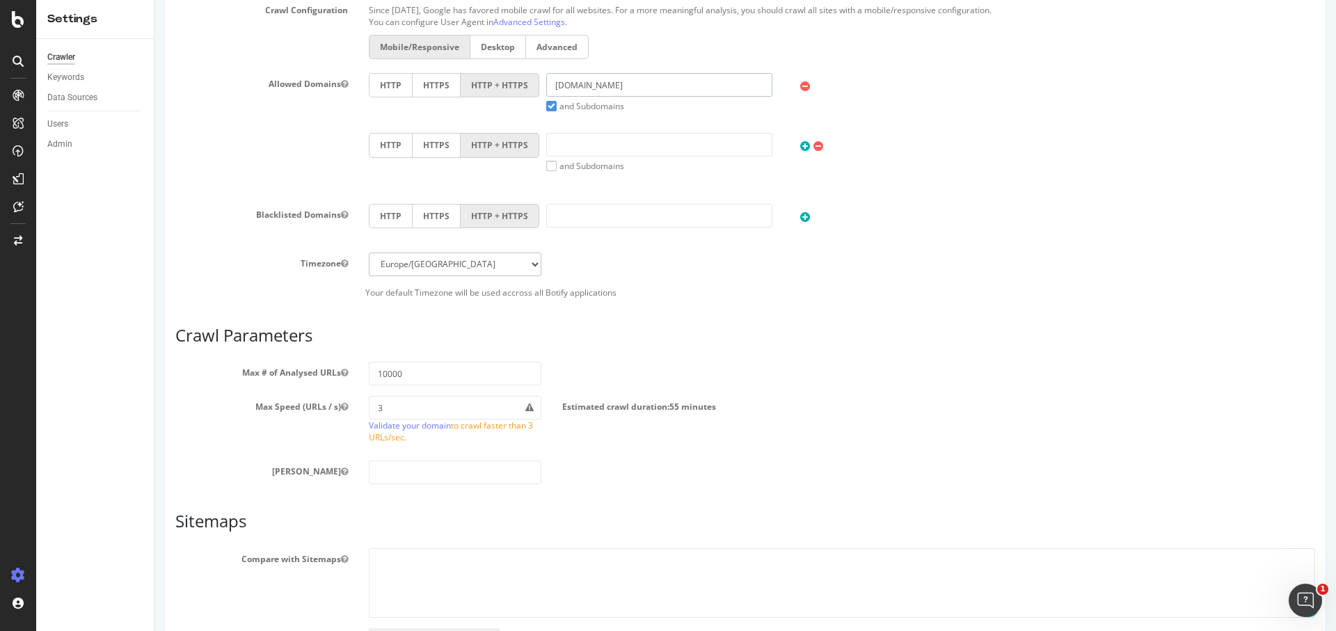
scroll to position [506, 0]
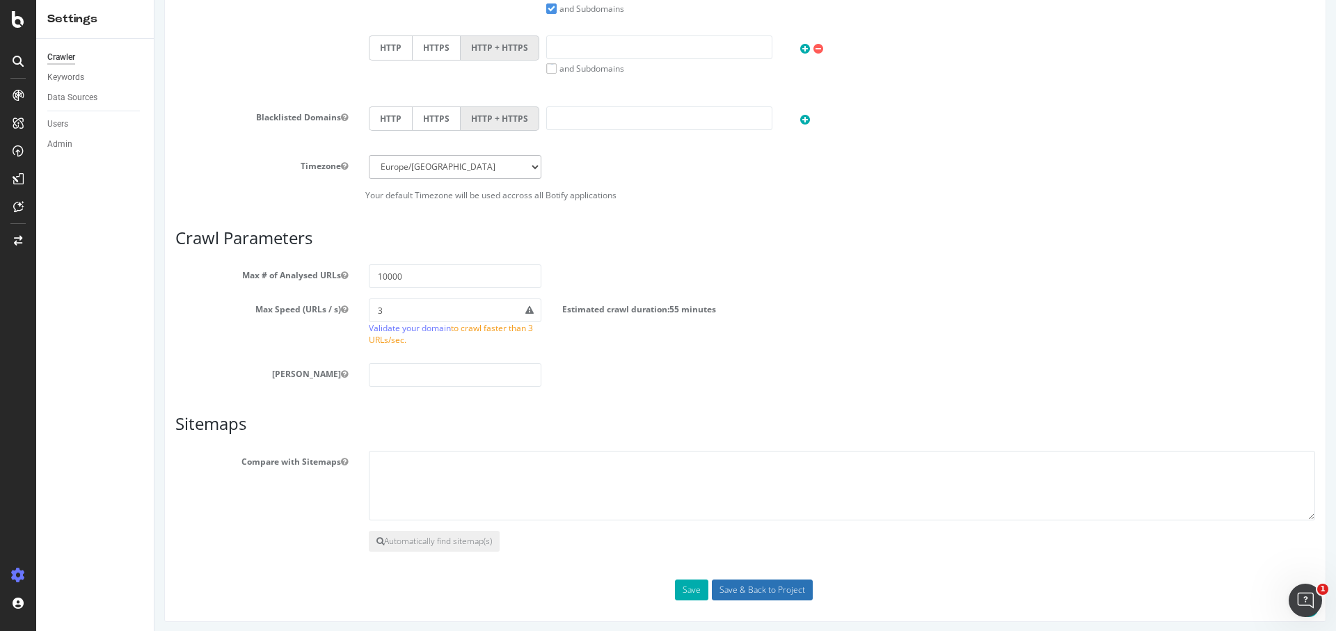
type input "groupe-eduservices.fr"
click at [737, 579] on input "Save & Back to Project" at bounding box center [762, 589] width 101 height 21
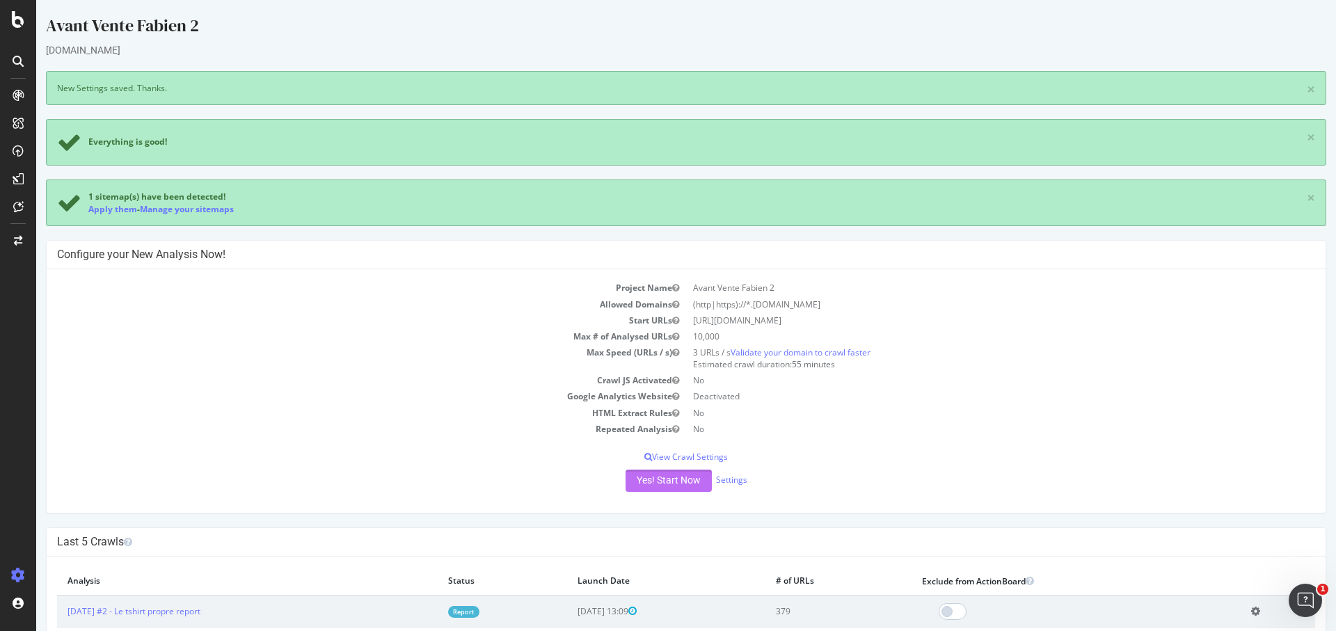
click at [671, 479] on button "Yes! Start Now" at bounding box center [668, 481] width 86 height 22
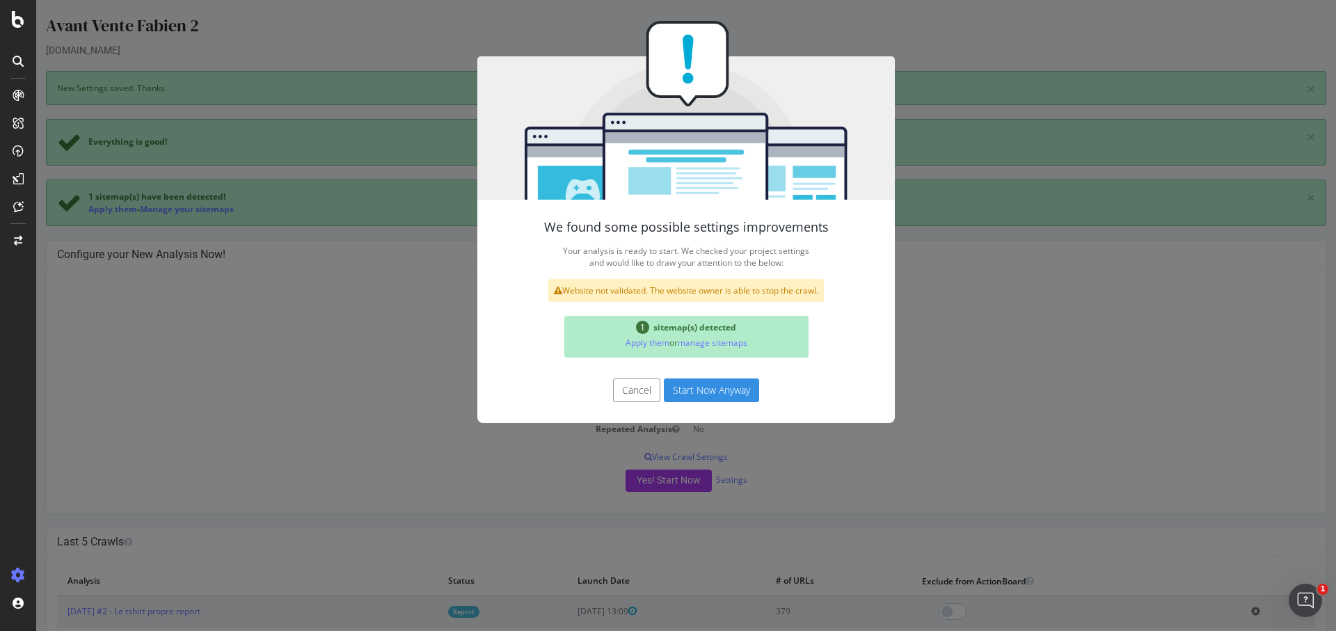
click at [728, 385] on button "Start Now Anyway" at bounding box center [711, 390] width 95 height 24
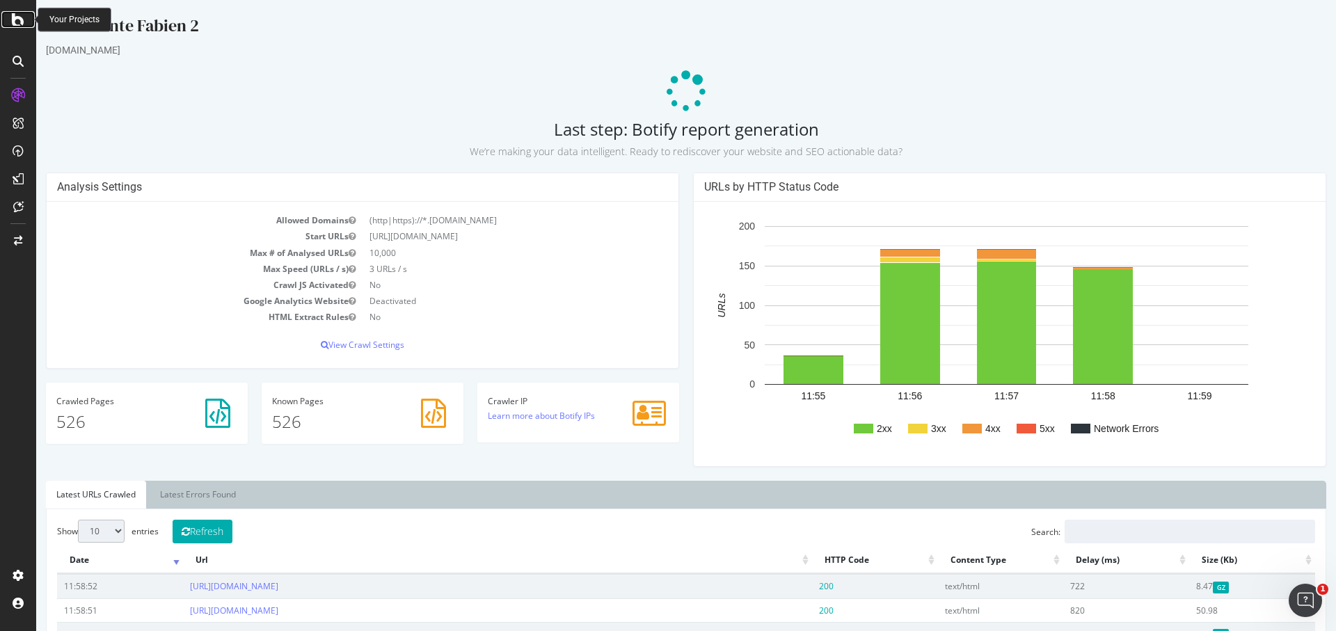
click at [19, 13] on icon at bounding box center [18, 19] width 13 height 17
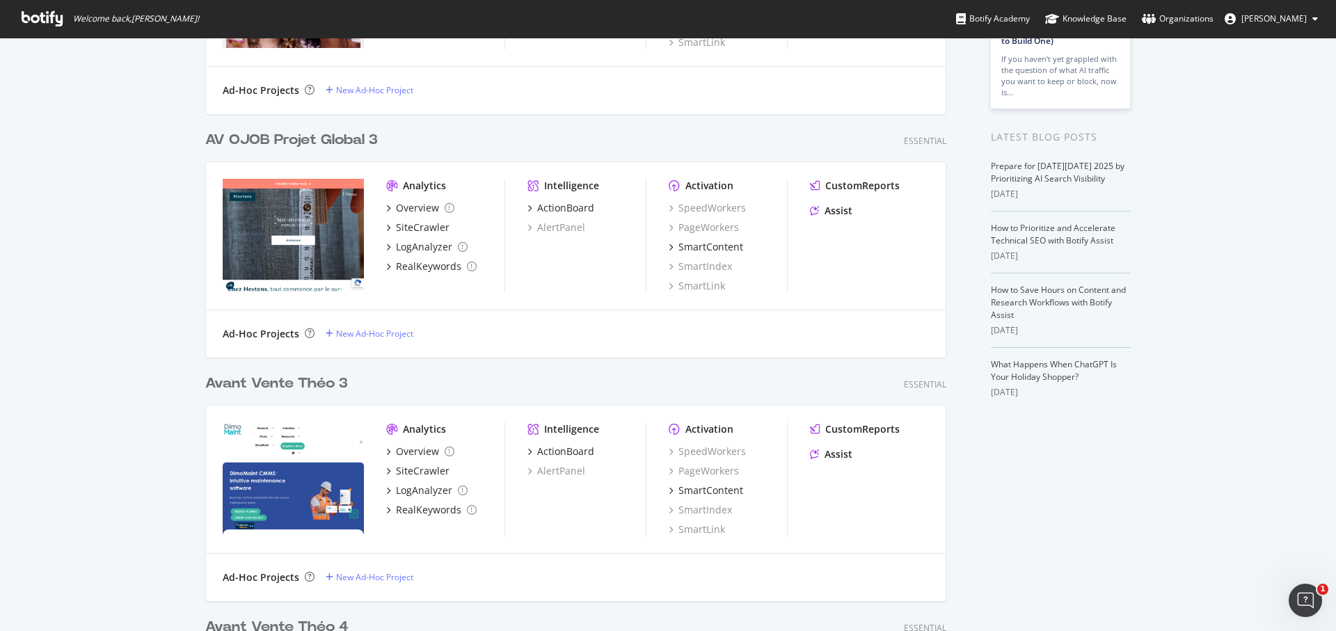
scroll to position [342, 0]
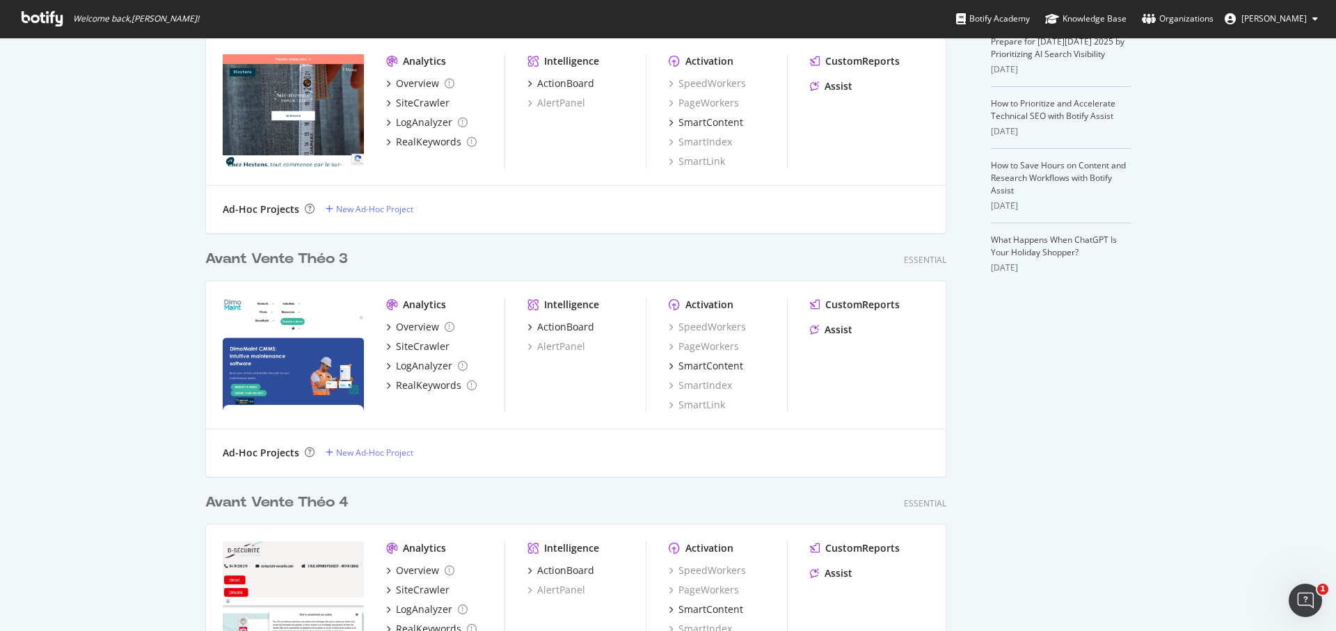
click at [282, 251] on div "Avant Vente Théo 3" at bounding box center [276, 259] width 143 height 20
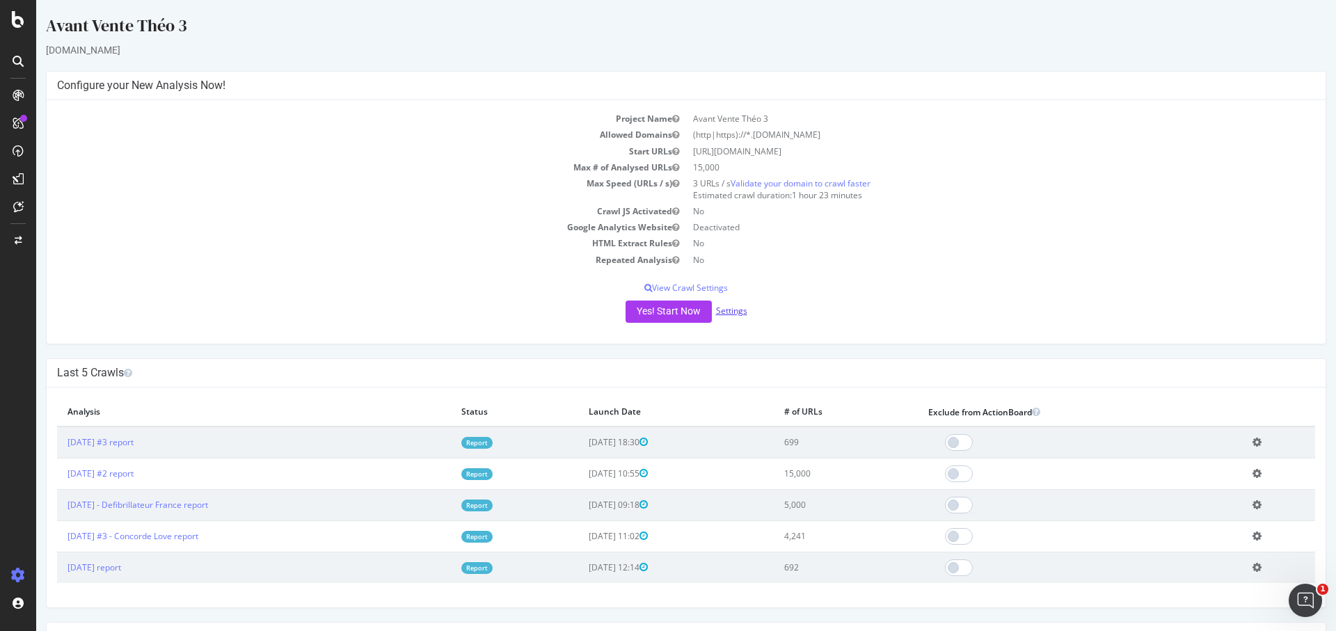
click at [727, 309] on link "Settings" at bounding box center [731, 311] width 31 height 12
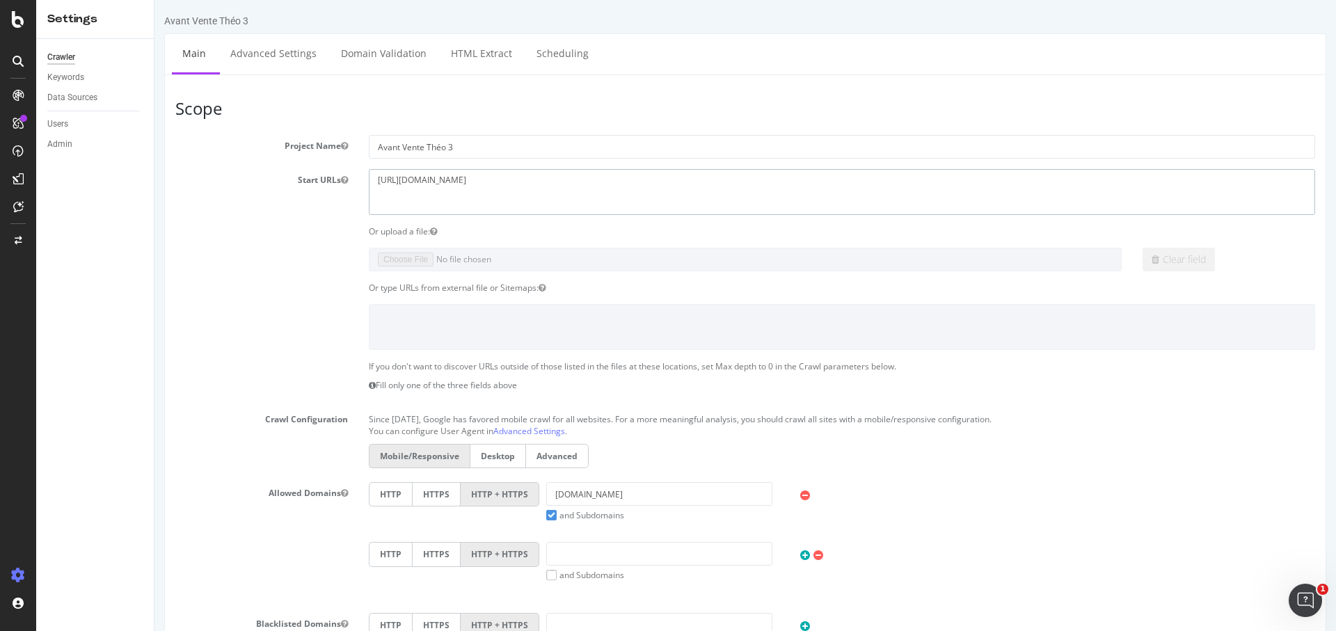
drag, startPoint x: 403, startPoint y: 182, endPoint x: 216, endPoint y: 168, distance: 187.6
click at [216, 169] on div "Start URLs https://dimomaint.com" at bounding box center [745, 191] width 1160 height 45
paste textarea "welcomeatwork.com/"
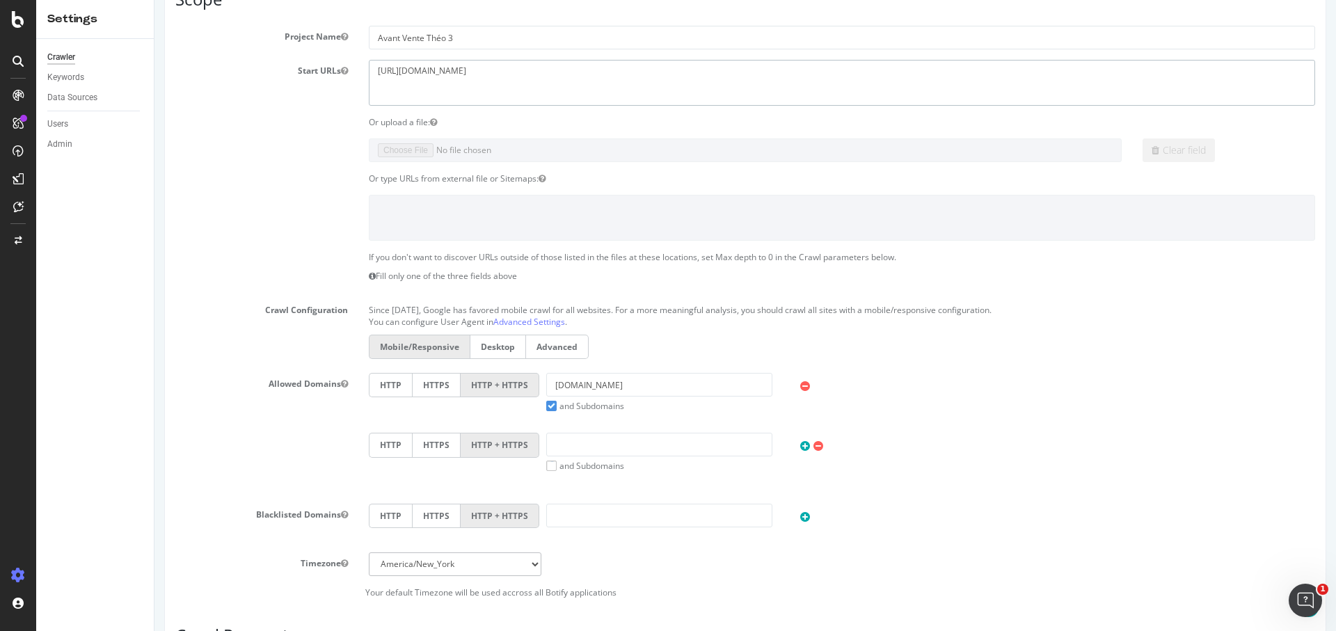
scroll to position [262, 0]
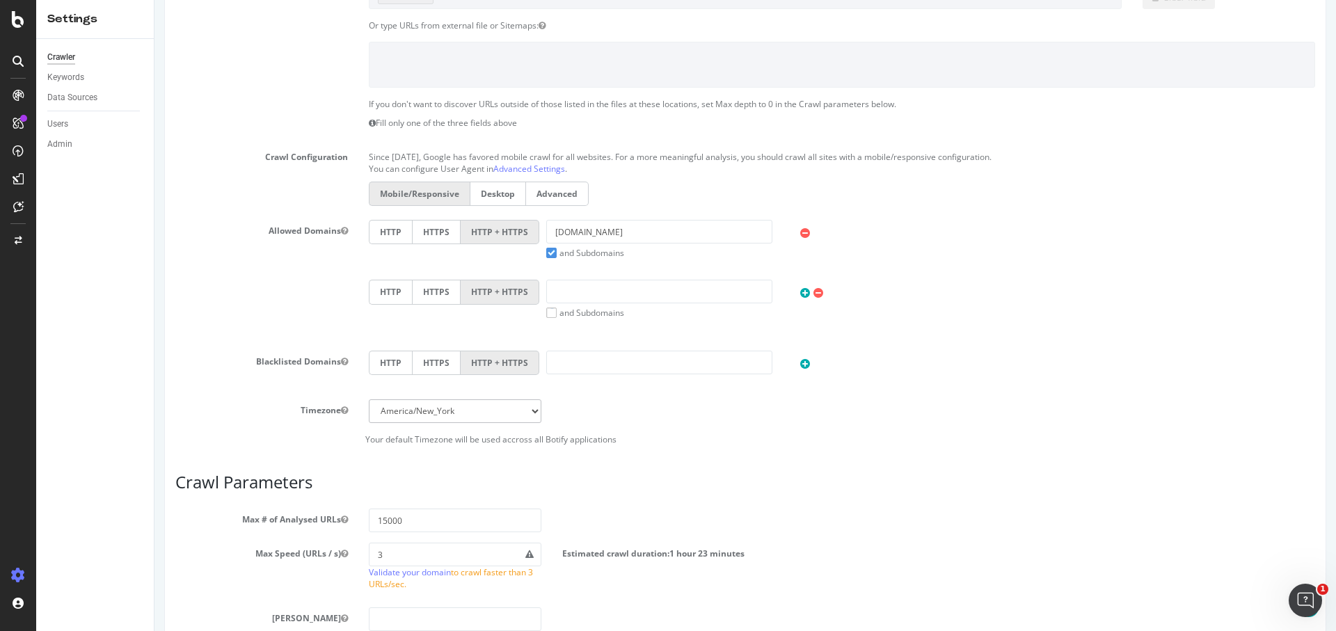
type textarea "https://welcomeatwork.com"
drag, startPoint x: 629, startPoint y: 233, endPoint x: 440, endPoint y: 233, distance: 189.2
click at [440, 233] on div "HTTP HTTPS HTTP + HTTPS dimomaint.com and Subdomains User Agent: Mobile Desktop…" at bounding box center [842, 239] width 960 height 39
paste input "https://welcomeatwork.com/"
drag, startPoint x: 580, startPoint y: 229, endPoint x: 470, endPoint y: 232, distance: 110.6
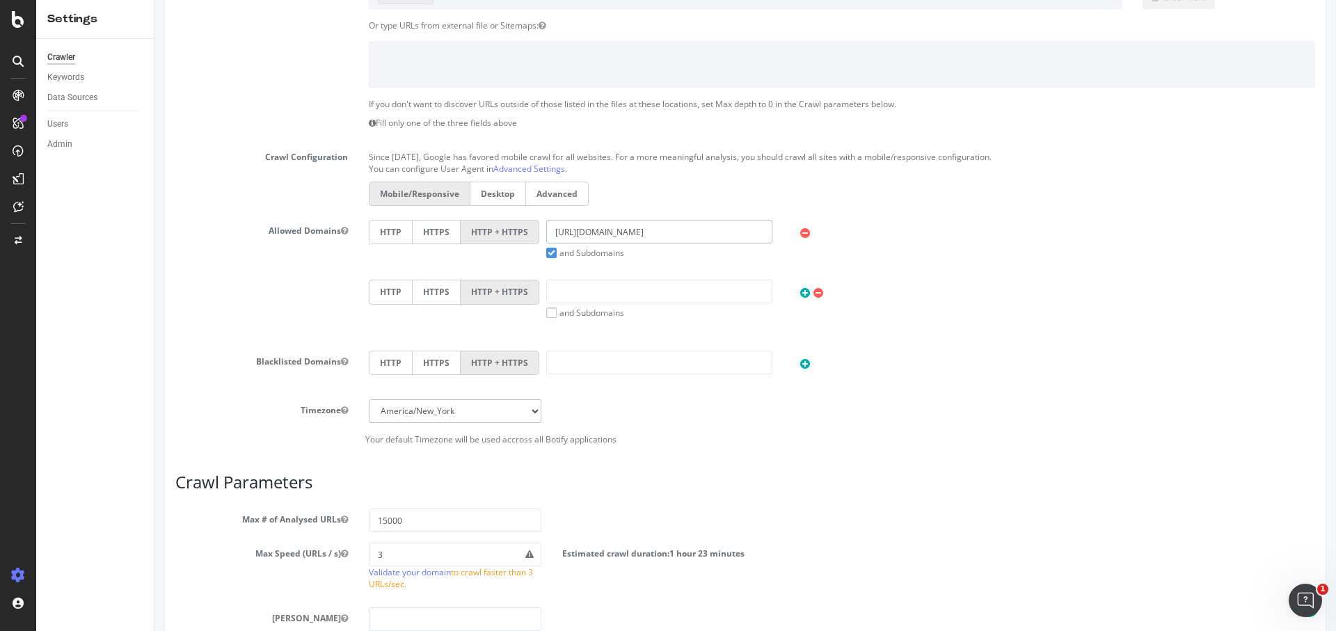
click at [470, 232] on div "HTTP HTTPS HTTP + HTTPS https://welcomeatwork.com and Subdomains User Agent: Mo…" at bounding box center [842, 239] width 960 height 39
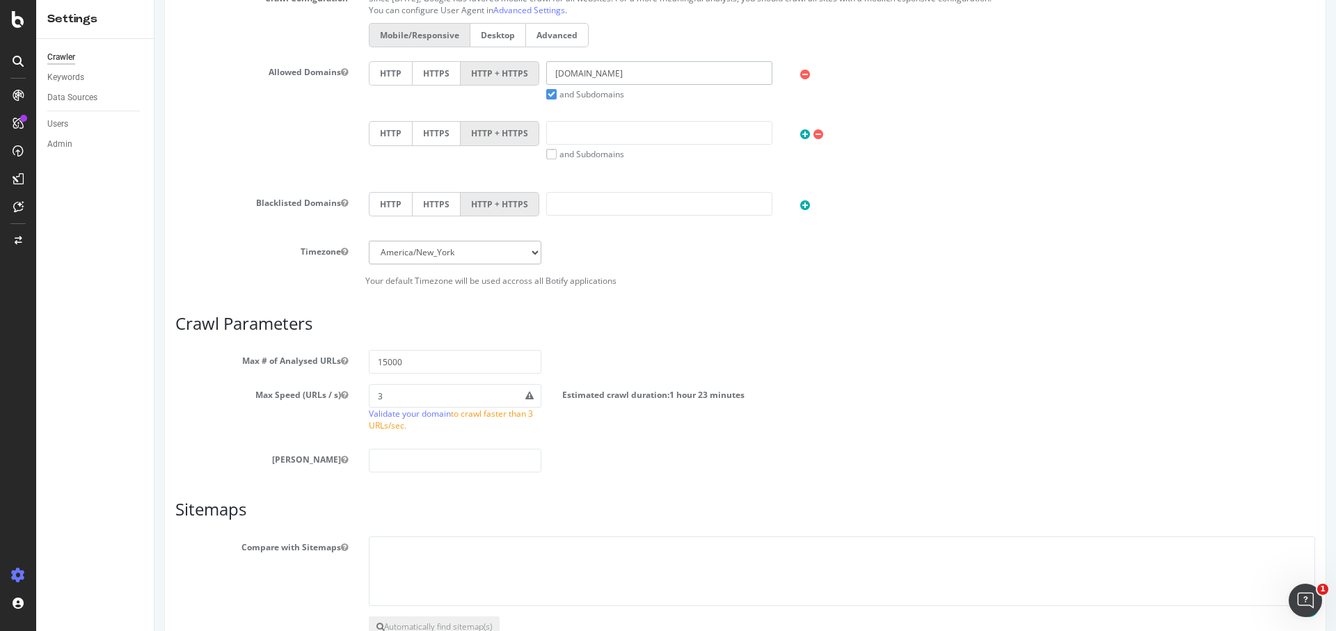
scroll to position [506, 0]
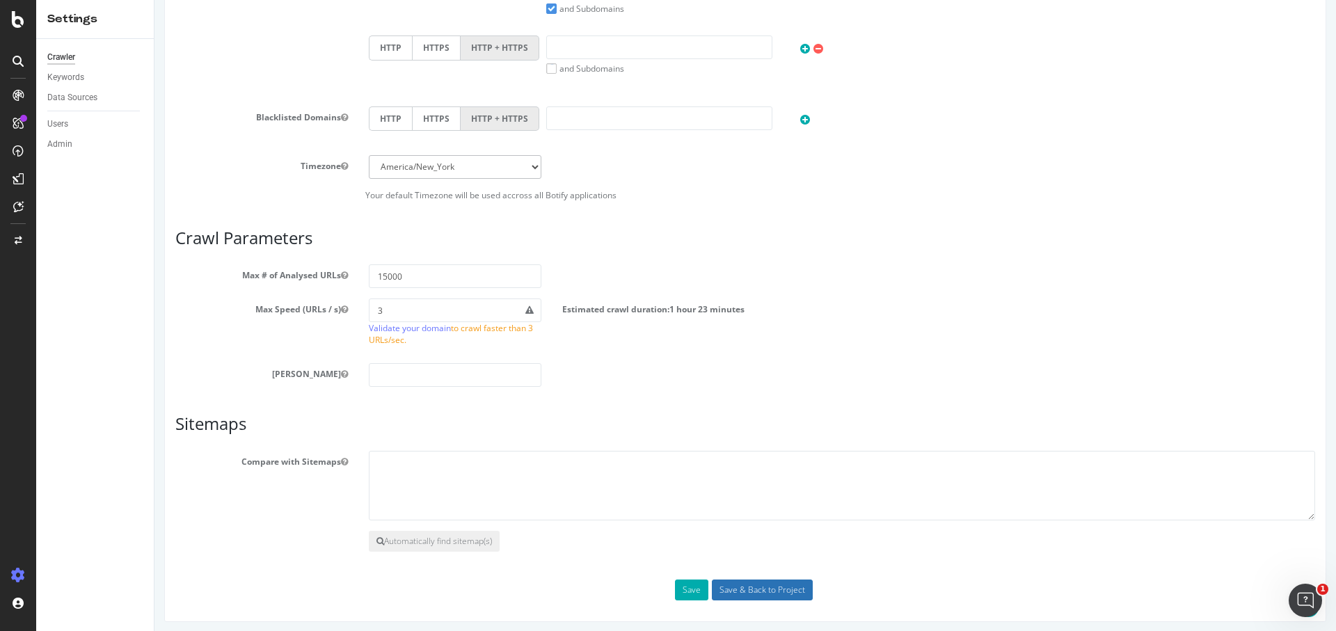
type input "welcomeatwork.com"
click at [739, 579] on input "Save & Back to Project" at bounding box center [762, 589] width 101 height 21
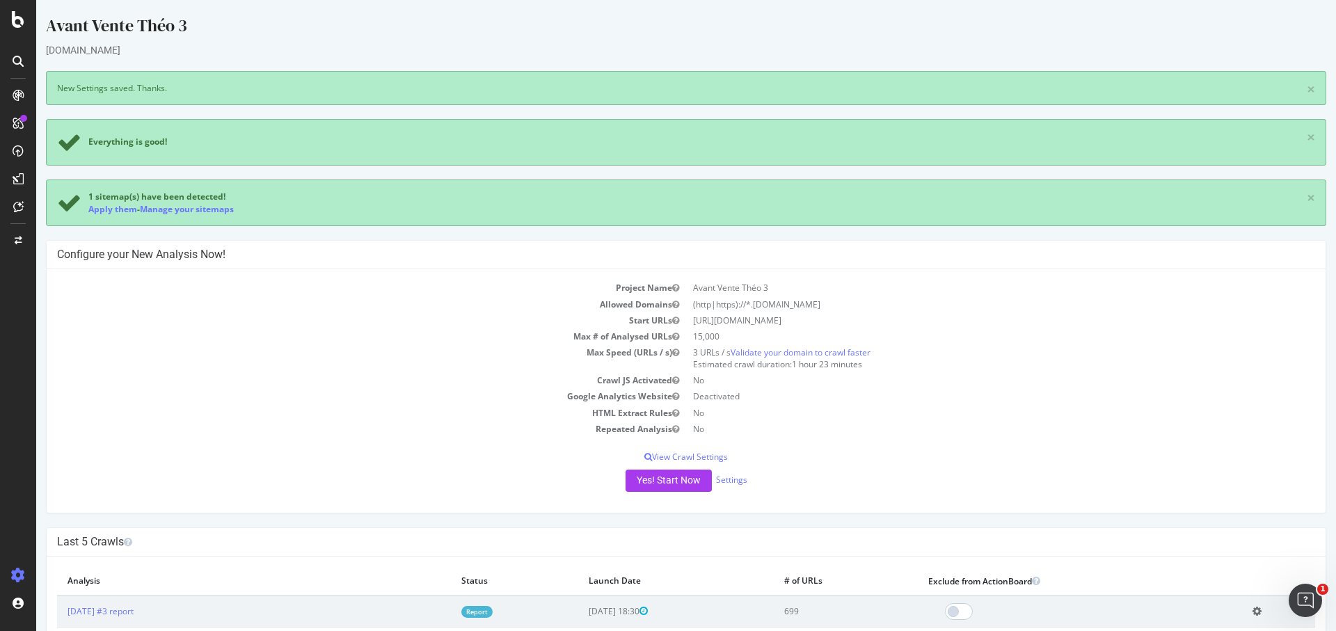
click at [657, 491] on div "Project Name Avant Vente Théo 3 Allowed Domains (http|https)://*.welcomeatwork.…" at bounding box center [686, 390] width 1279 height 243
click at [655, 483] on button "Yes! Start Now" at bounding box center [668, 481] width 86 height 22
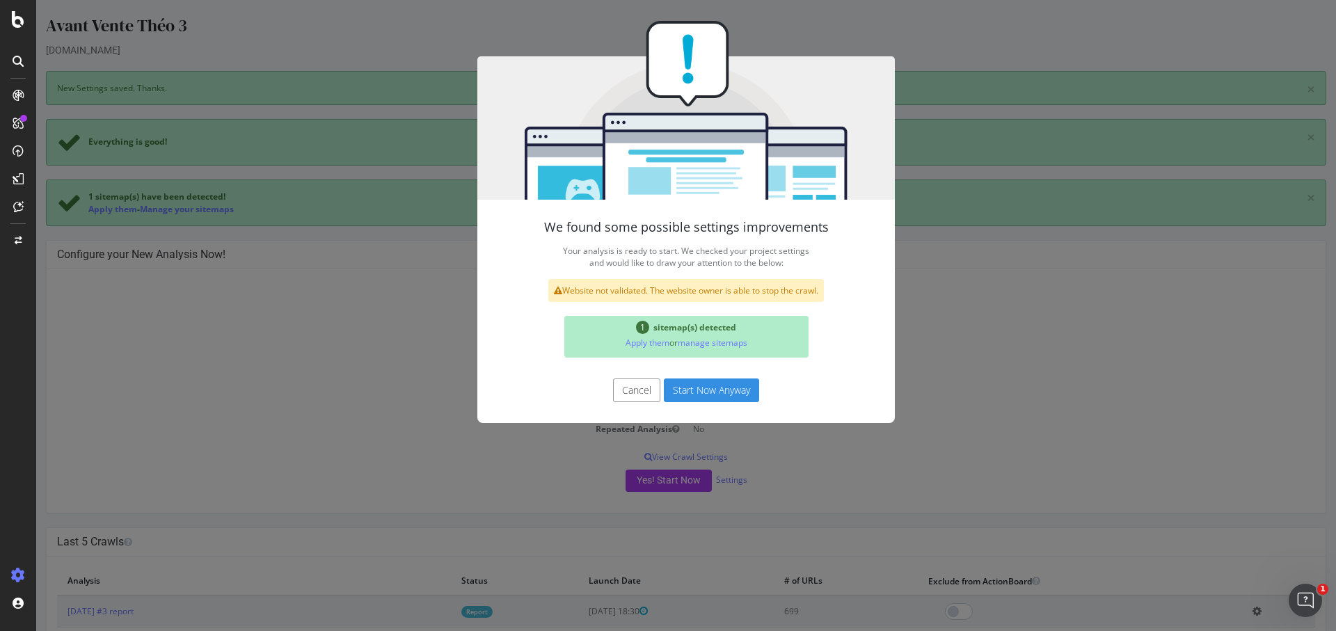
click at [692, 399] on button "Start Now Anyway" at bounding box center [711, 390] width 95 height 24
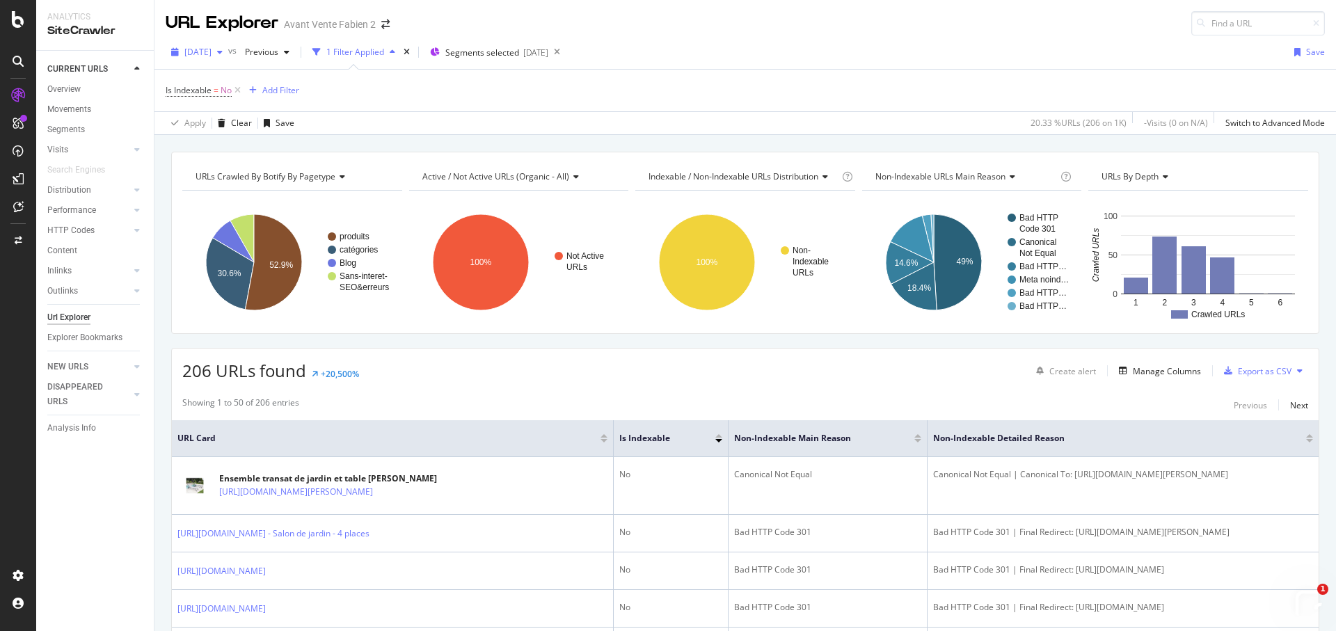
scroll to position [354, 0]
